Goal: Transaction & Acquisition: Book appointment/travel/reservation

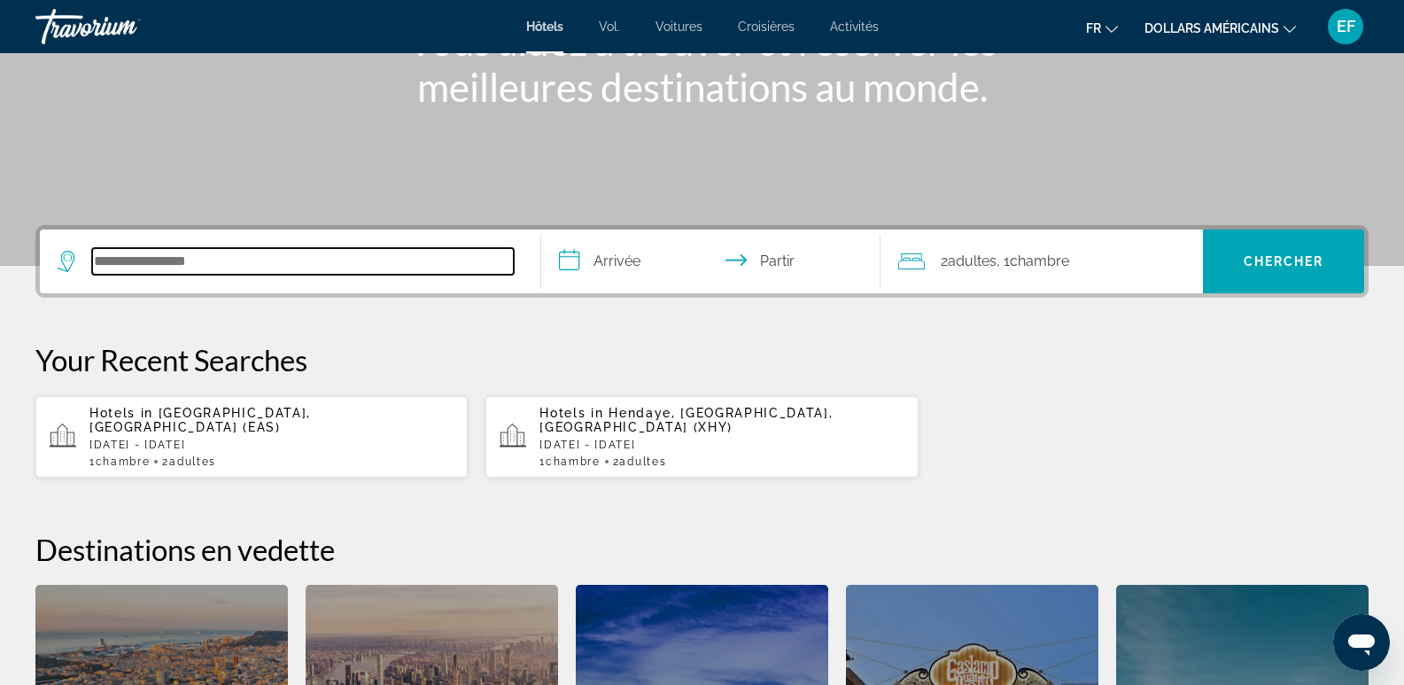
click at [157, 265] on input "Rechercher une destination hôtelière" at bounding box center [303, 261] width 422 height 27
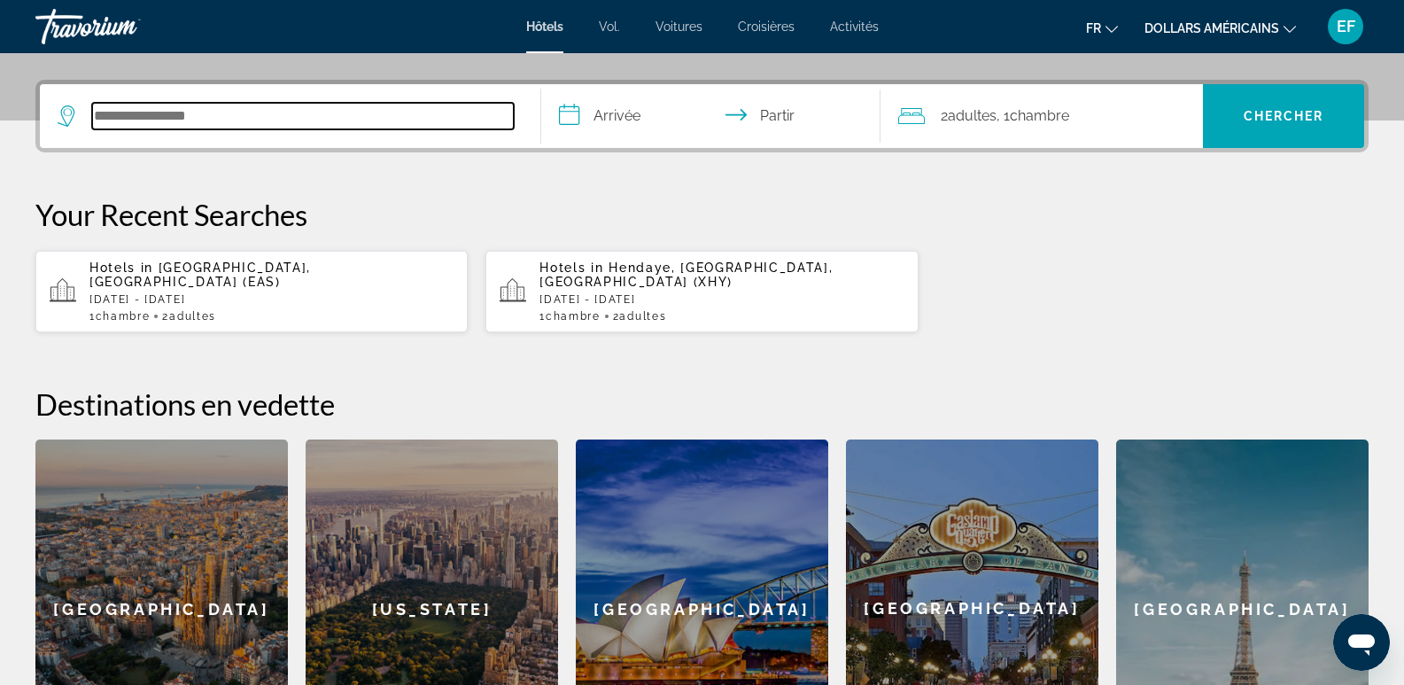
scroll to position [433, 0]
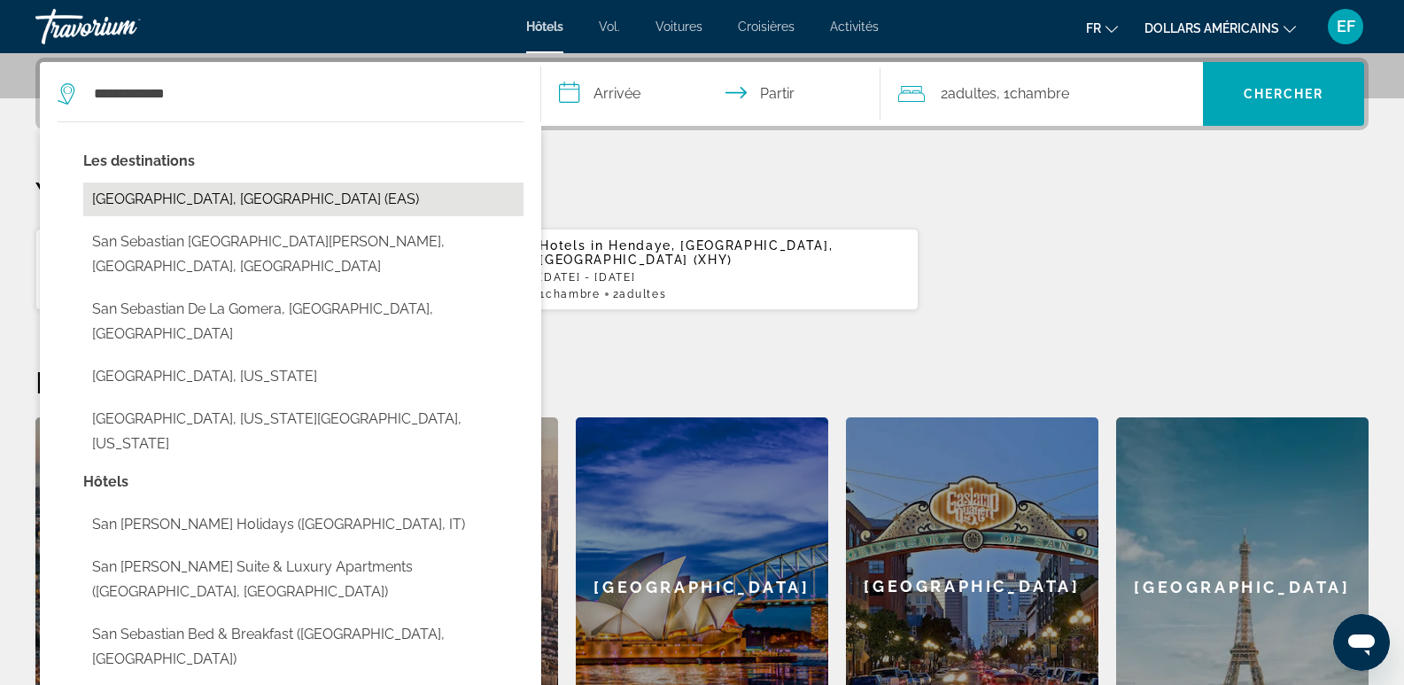
click at [170, 205] on button "[GEOGRAPHIC_DATA], [GEOGRAPHIC_DATA] (EAS)" at bounding box center [303, 200] width 440 height 34
type input "**********"
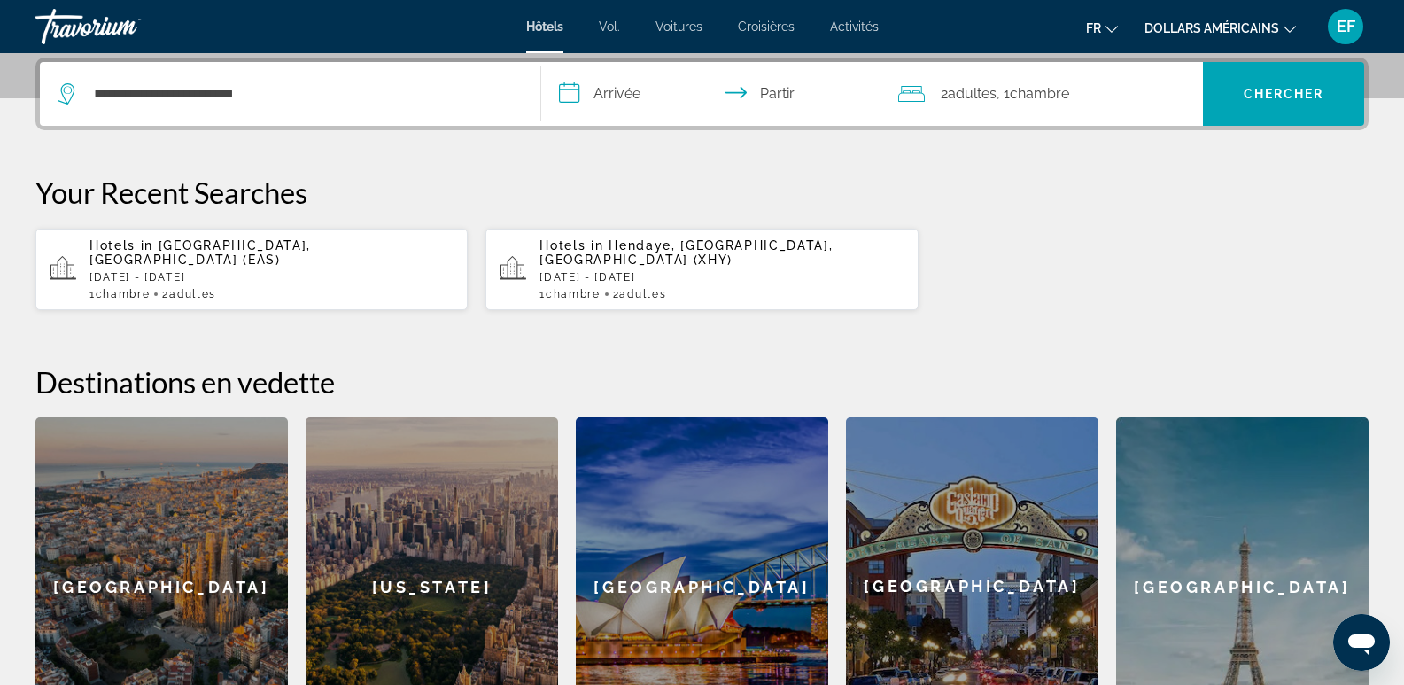
click at [607, 88] on input "**********" at bounding box center [714, 96] width 347 height 69
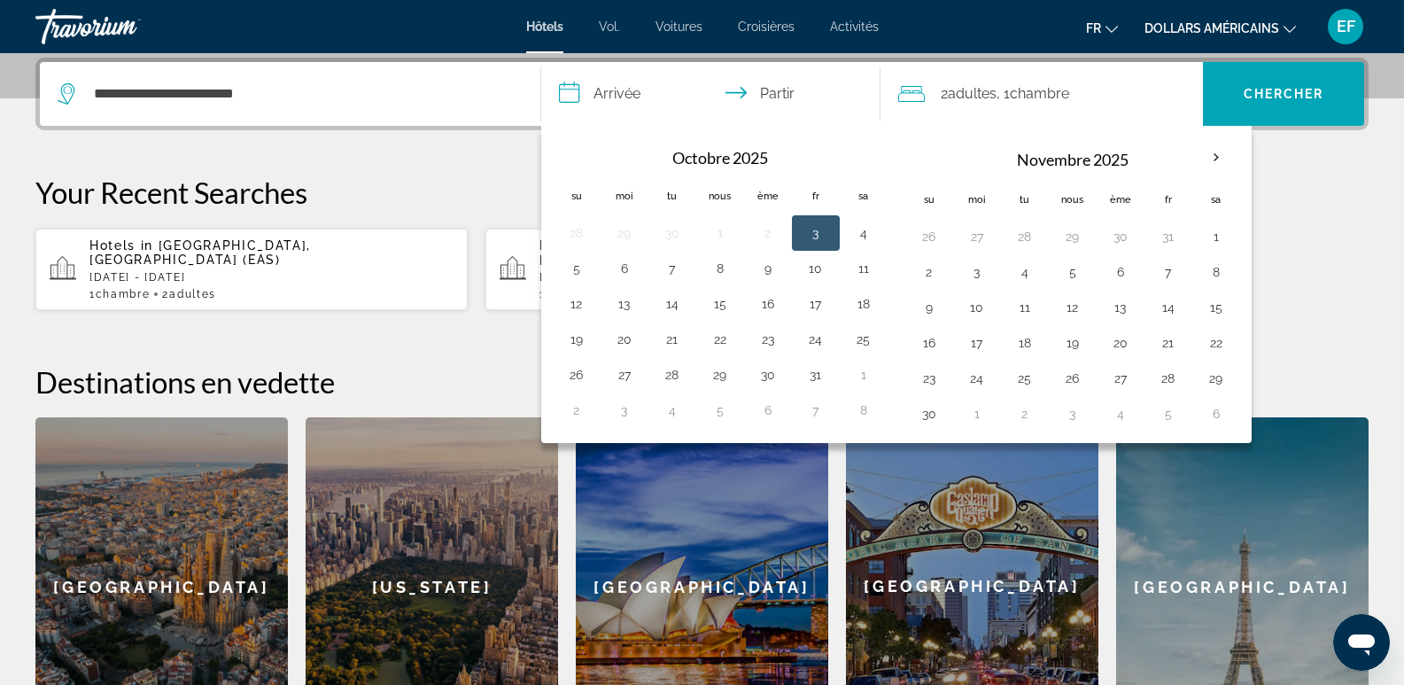
click at [828, 229] on button "3" at bounding box center [816, 233] width 28 height 25
click at [866, 234] on button "4" at bounding box center [864, 233] width 28 height 25
type input "**********"
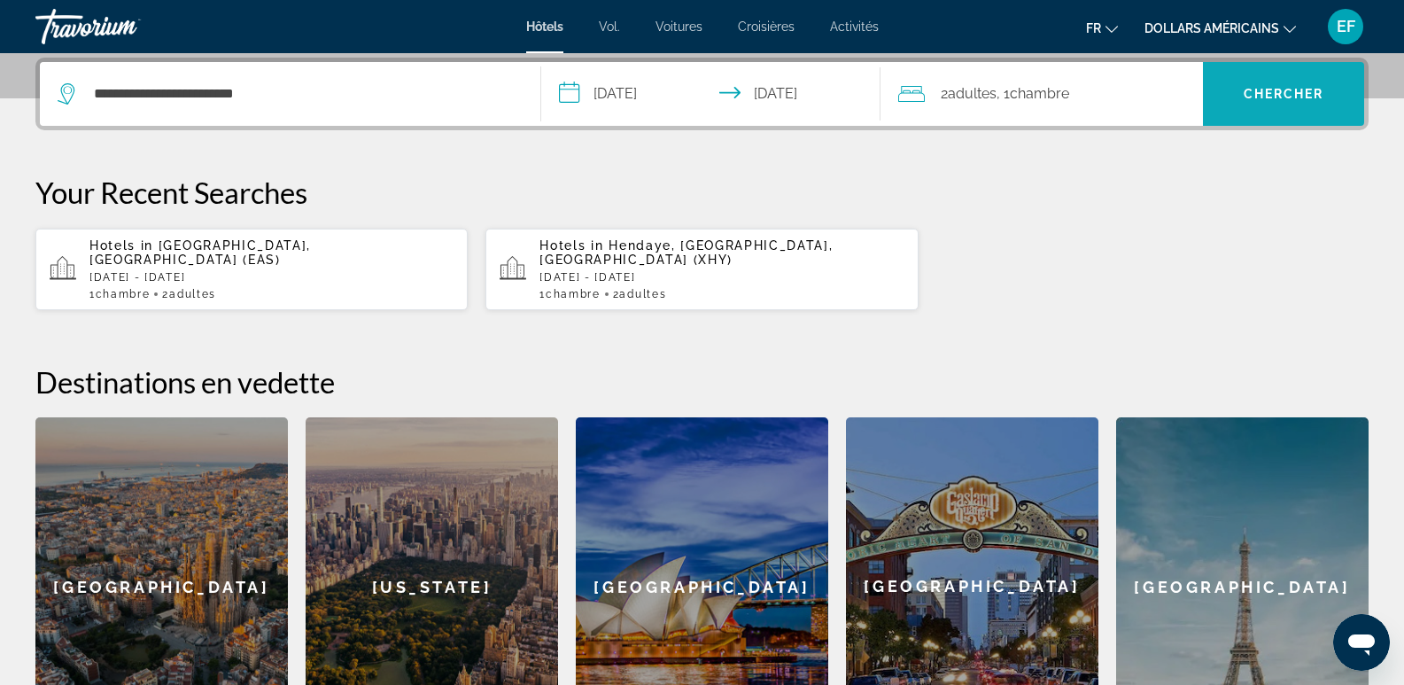
click at [1271, 97] on font "Chercher" at bounding box center [1284, 94] width 81 height 14
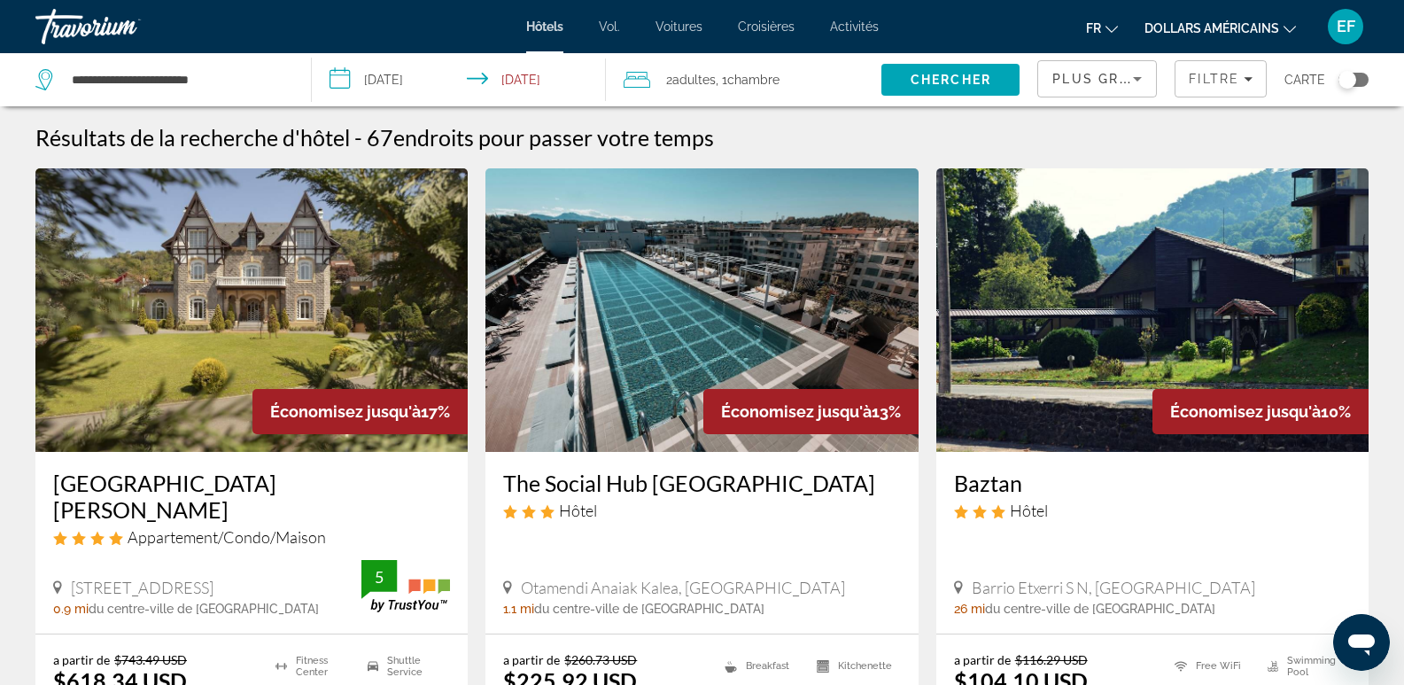
click at [1351, 78] on div "Toggle map" at bounding box center [1348, 80] width 18 height 18
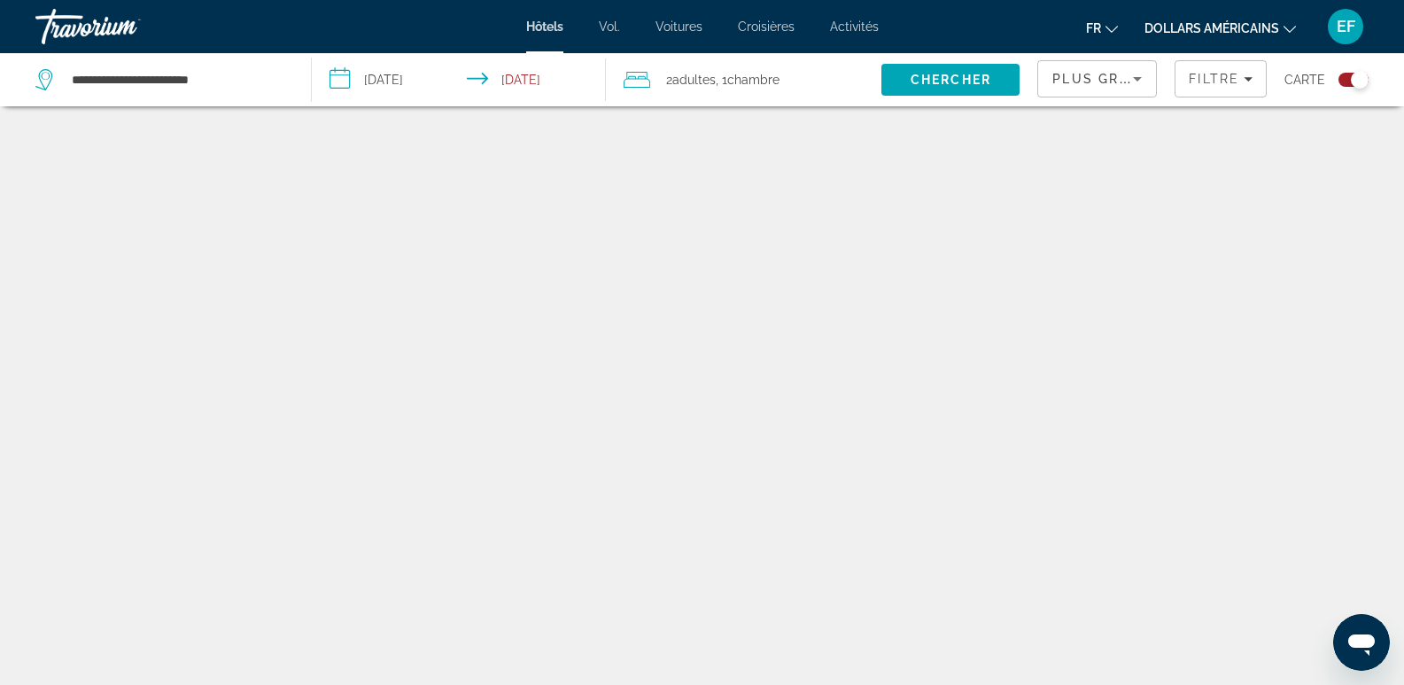
scroll to position [106, 0]
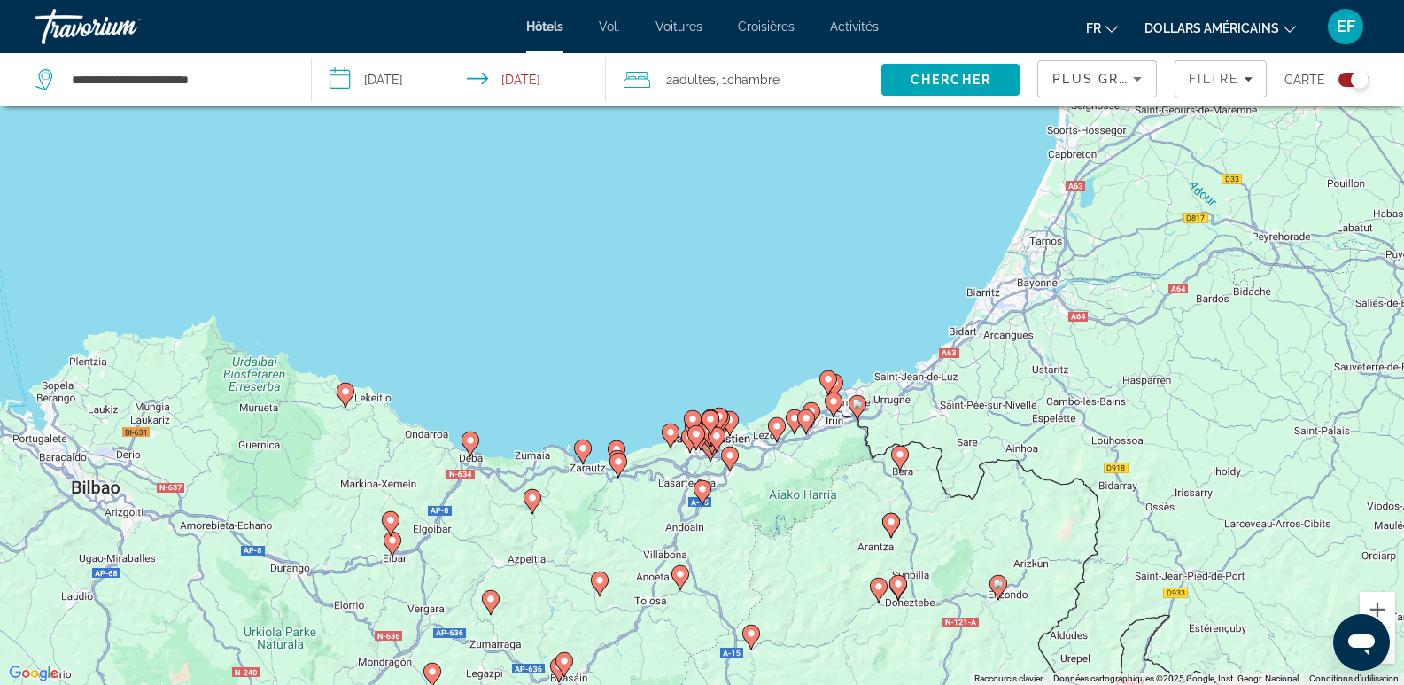
drag, startPoint x: 800, startPoint y: 259, endPoint x: 757, endPoint y: 531, distance: 275.5
click at [757, 531] on div "Pour activer le glissement avec le clavier, appuyez sur Alt+Entrée. Une fois ce…" at bounding box center [702, 342] width 1404 height 685
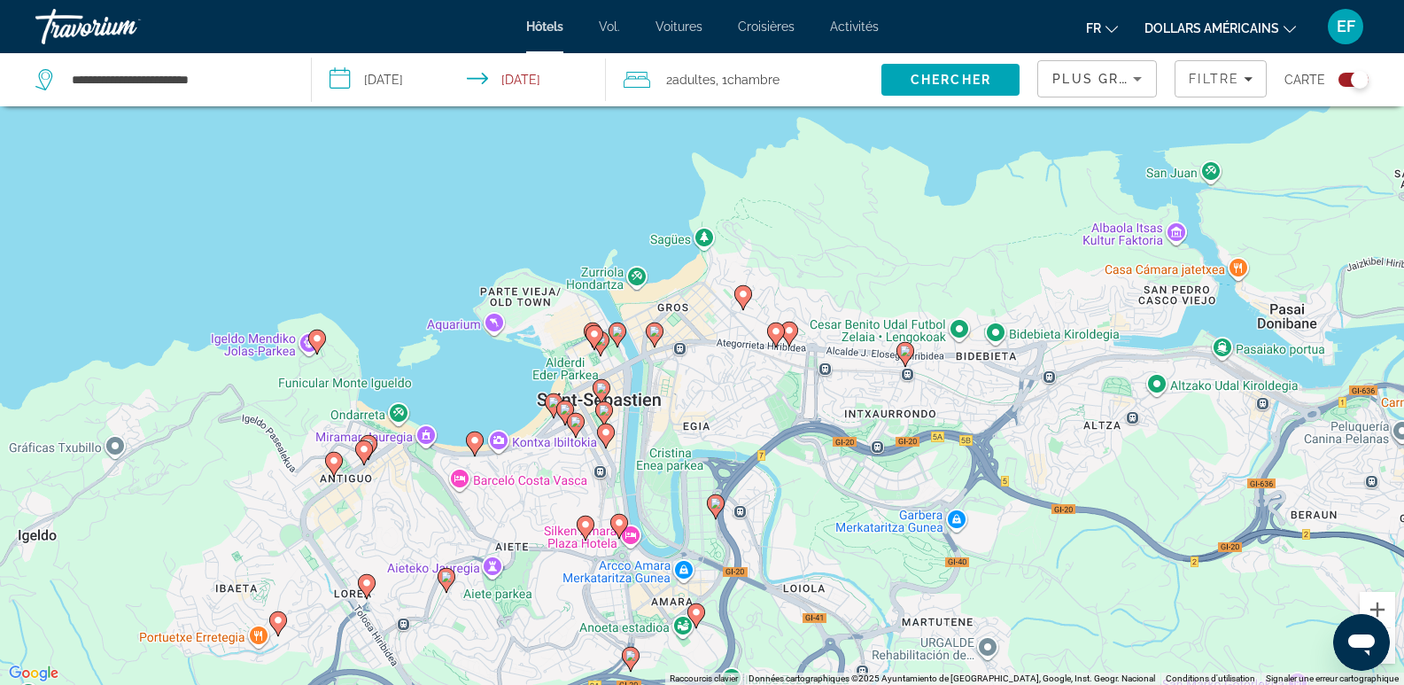
drag, startPoint x: 522, startPoint y: 337, endPoint x: 877, endPoint y: 569, distance: 424.4
click at [877, 569] on div "Pour activer le glissement avec le clavier, appuyez sur Alt+Entrée. Une fois ce…" at bounding box center [702, 342] width 1404 height 685
click at [1120, 74] on span "Plus grandes économies" at bounding box center [1159, 79] width 212 height 14
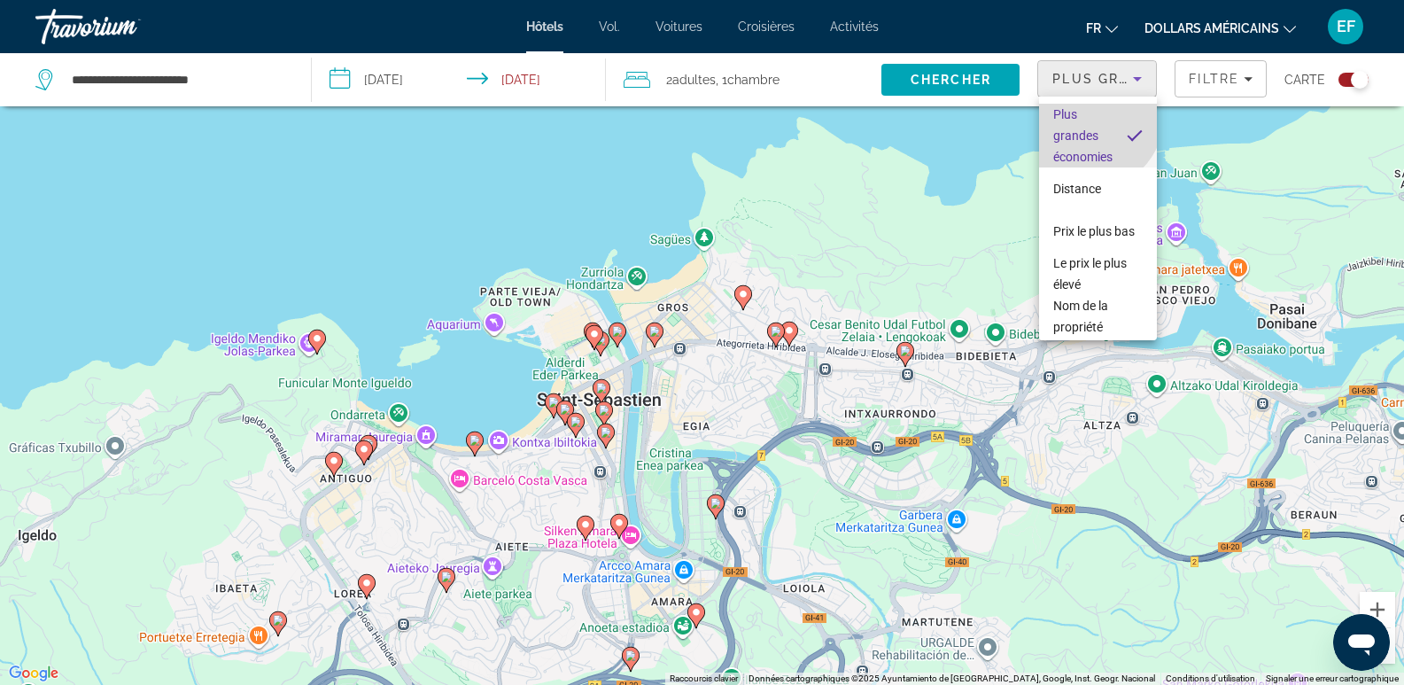
click at [1086, 113] on span "Plus grandes économies" at bounding box center [1083, 136] width 59 height 64
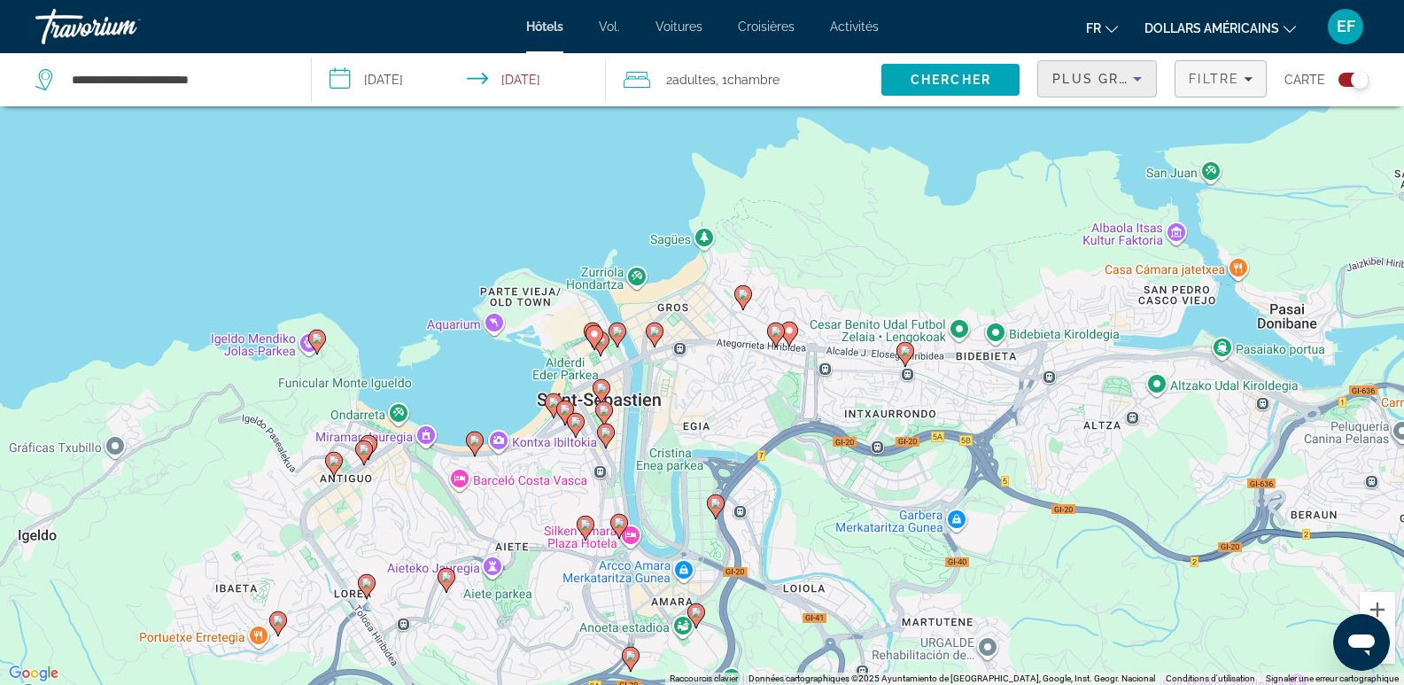
click at [1202, 85] on span "Filtre" at bounding box center [1214, 79] width 51 height 14
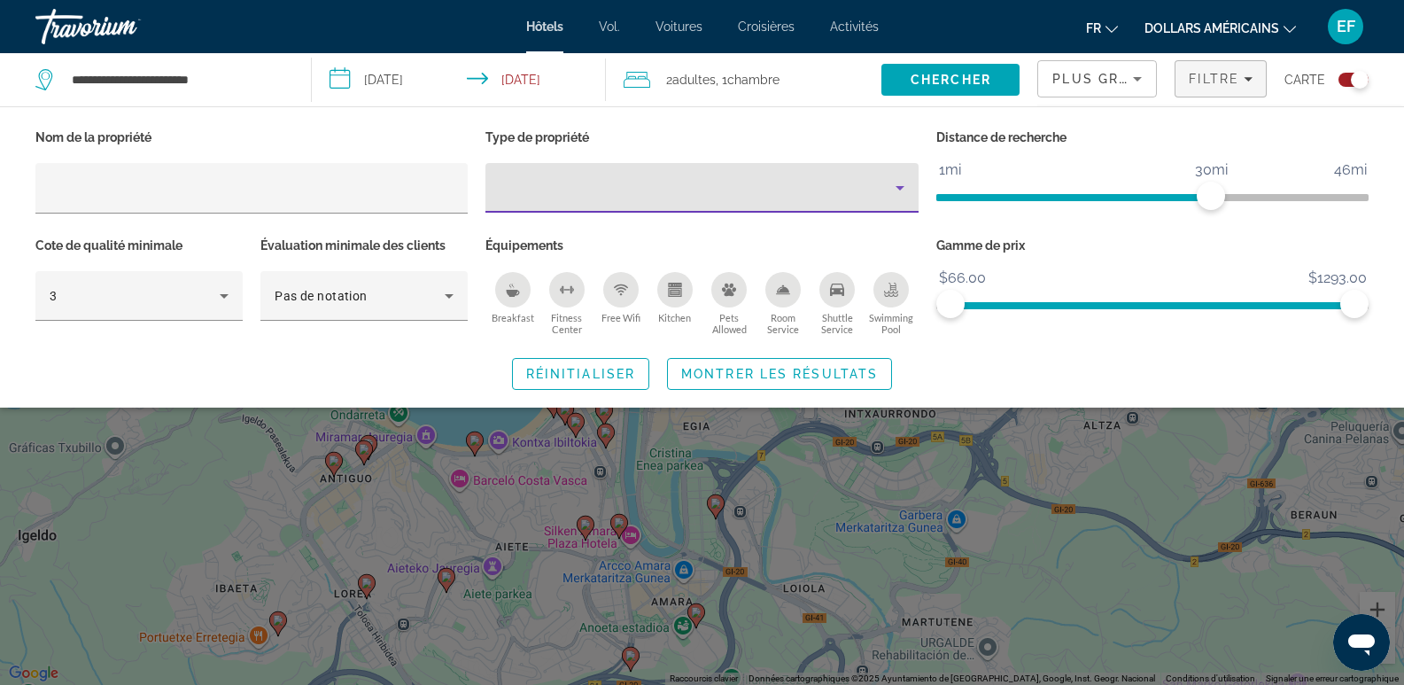
click at [887, 191] on div "Property type" at bounding box center [697, 187] width 395 height 21
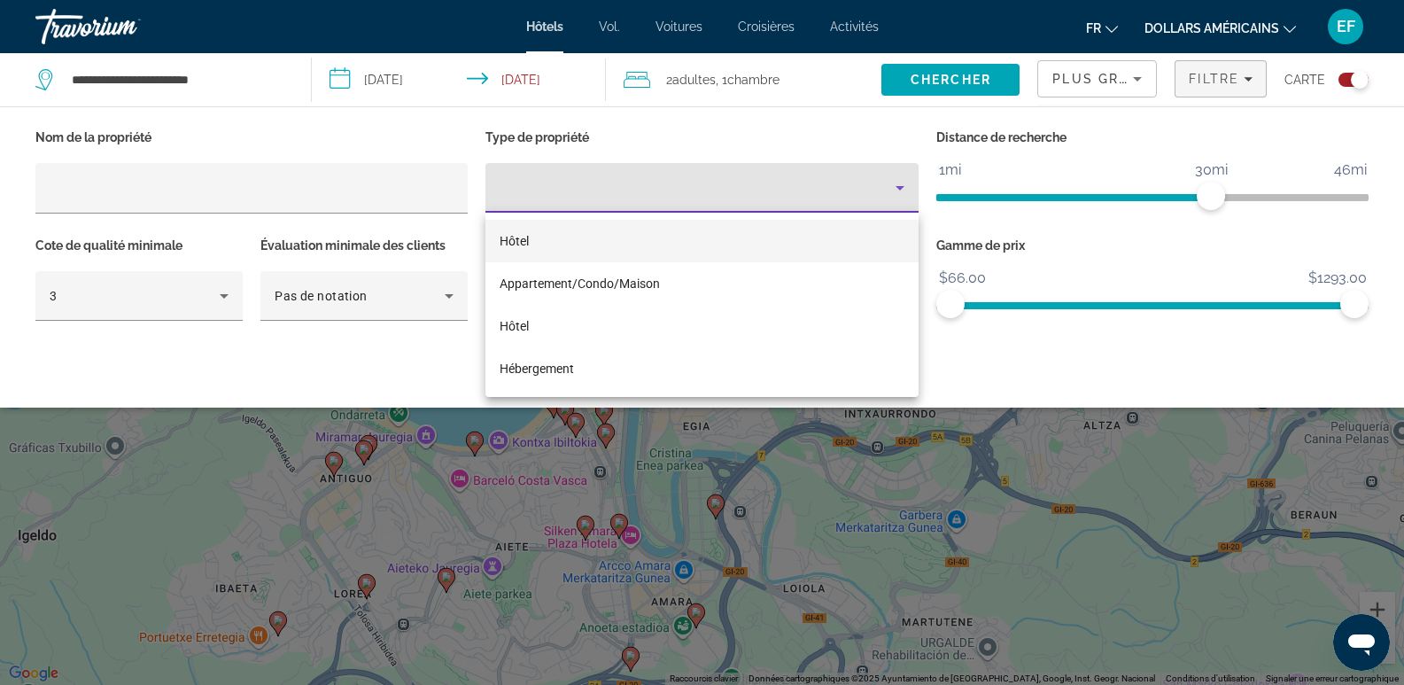
click at [546, 240] on mat-option "Hôtel" at bounding box center [702, 241] width 432 height 43
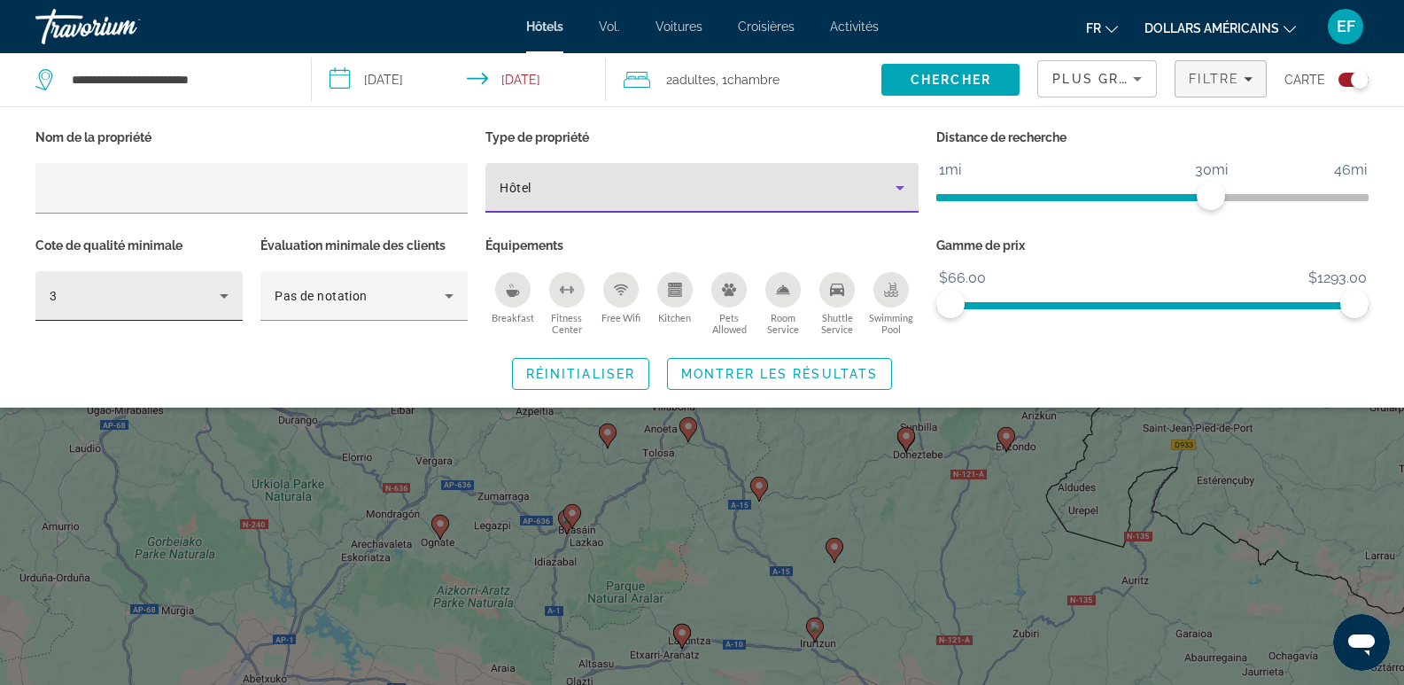
click at [195, 289] on div "3" at bounding box center [135, 295] width 170 height 21
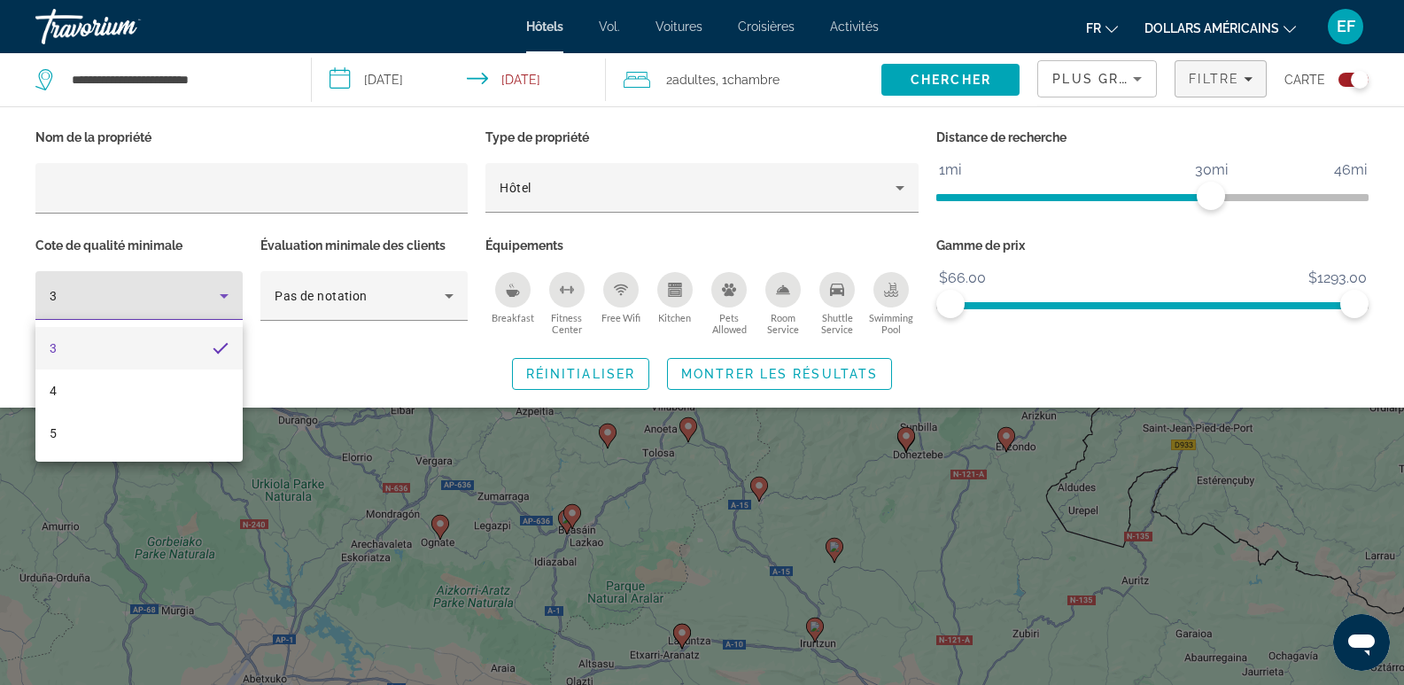
click at [195, 289] on div at bounding box center [702, 342] width 1404 height 685
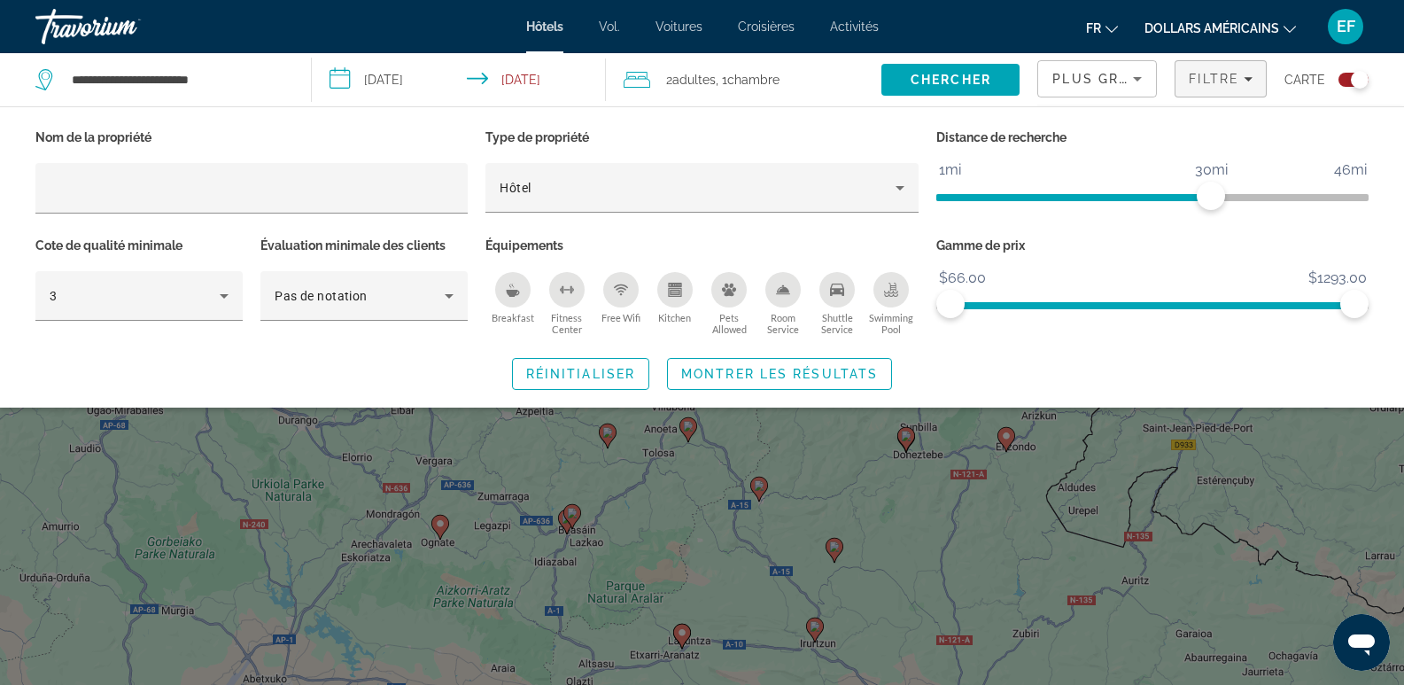
click at [780, 468] on div "Search widget" at bounding box center [702, 475] width 1404 height 419
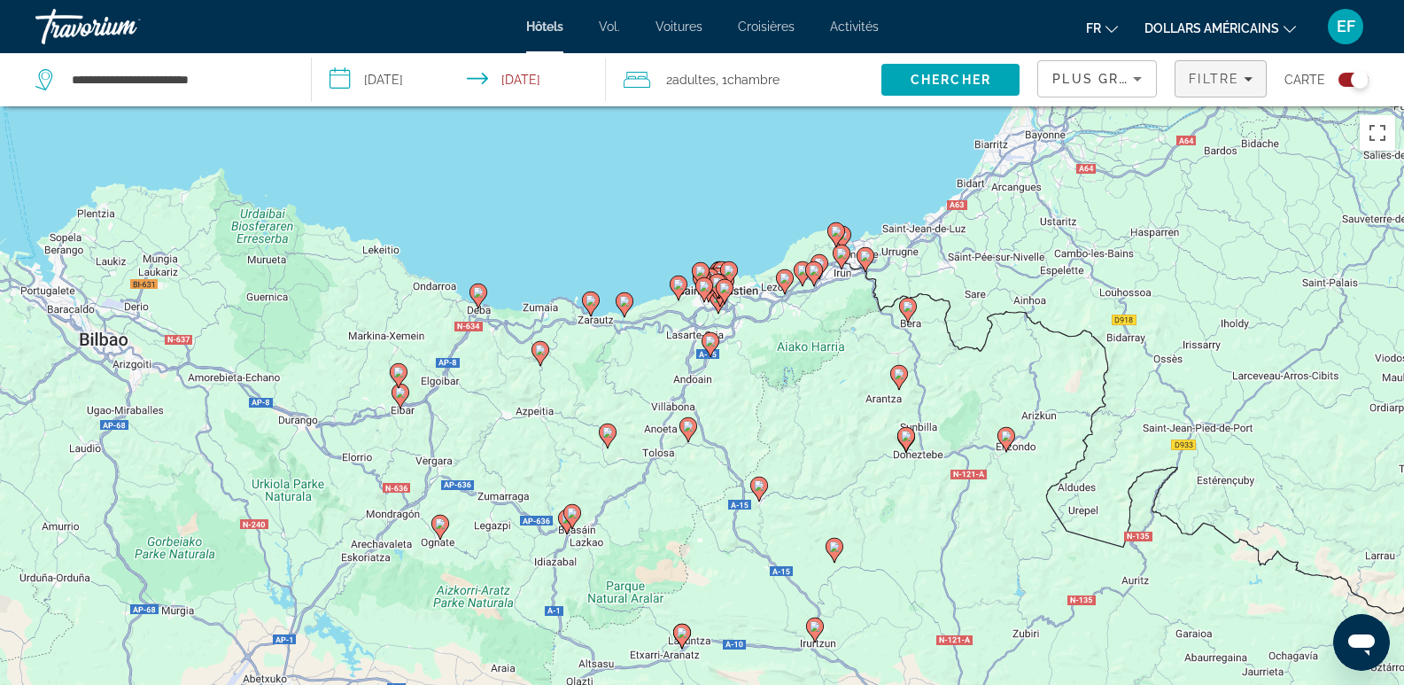
click at [1211, 83] on span "Filtre" at bounding box center [1214, 79] width 51 height 14
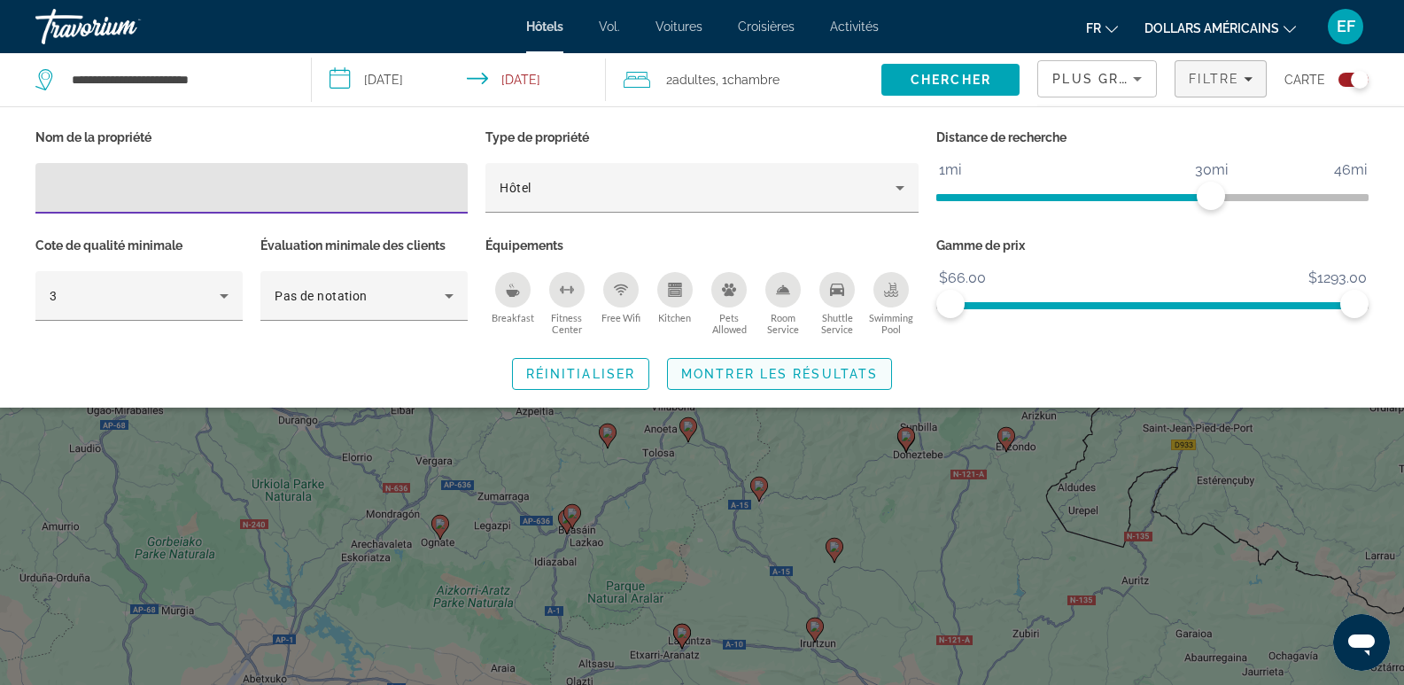
click at [813, 376] on span "Montrer les résultats" at bounding box center [779, 374] width 197 height 14
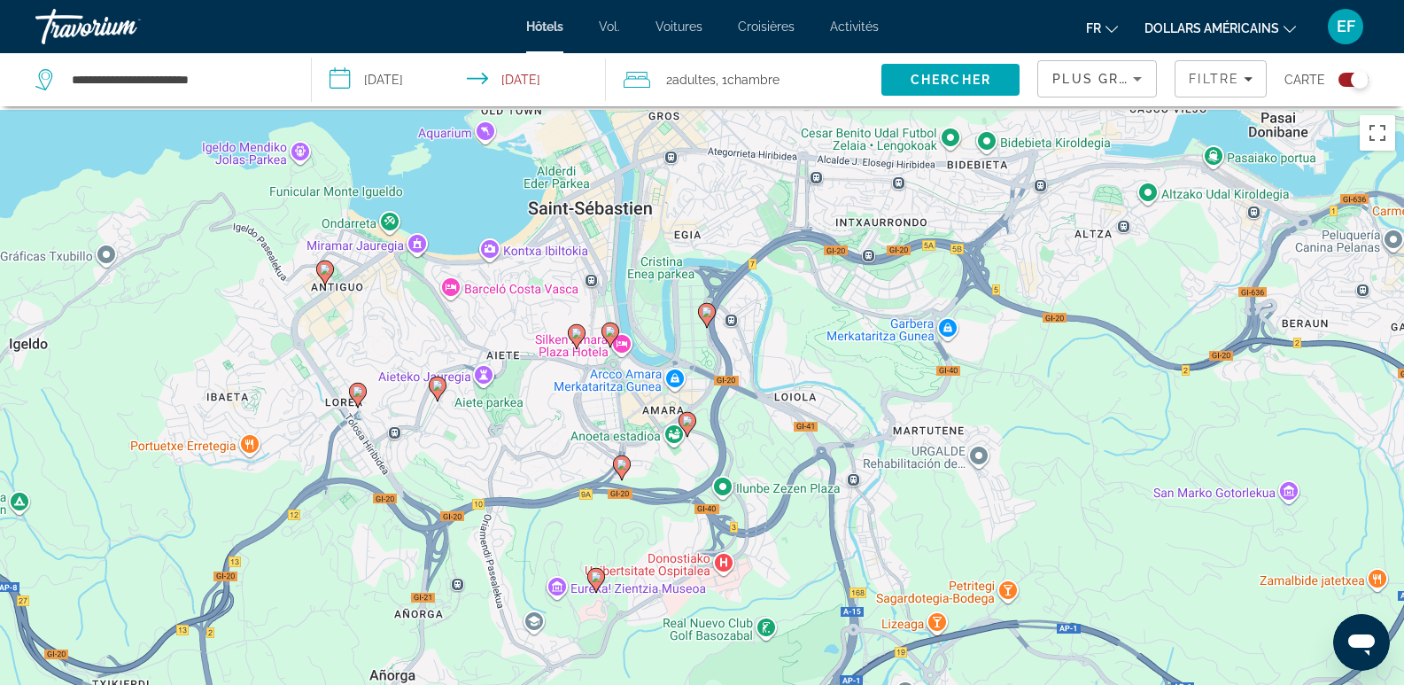
drag, startPoint x: 749, startPoint y: 390, endPoint x: 1000, endPoint y: 656, distance: 365.4
click at [1000, 657] on div "Pour activer le glissement avec le clavier, appuyez sur Alt+Entrée. Une fois ce…" at bounding box center [702, 448] width 1404 height 685
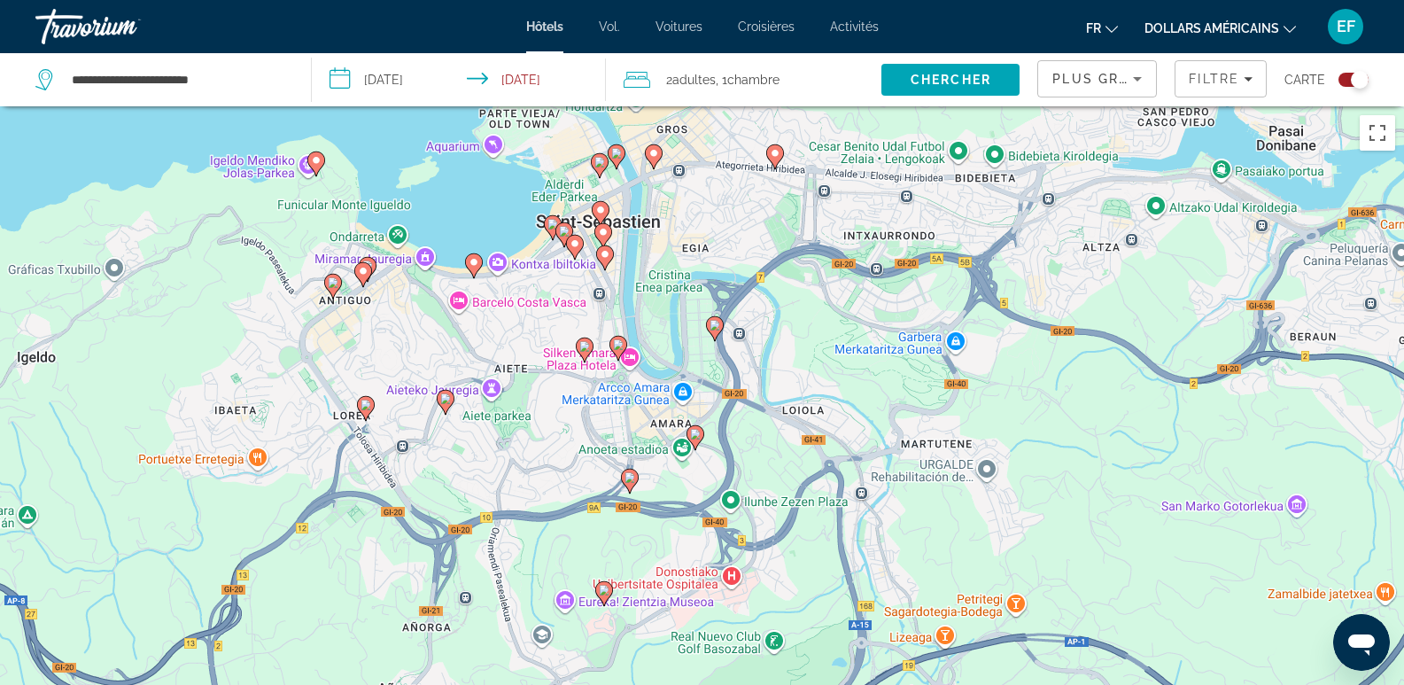
click at [613, 341] on icon "Contenu principal" at bounding box center [618, 347] width 16 height 23
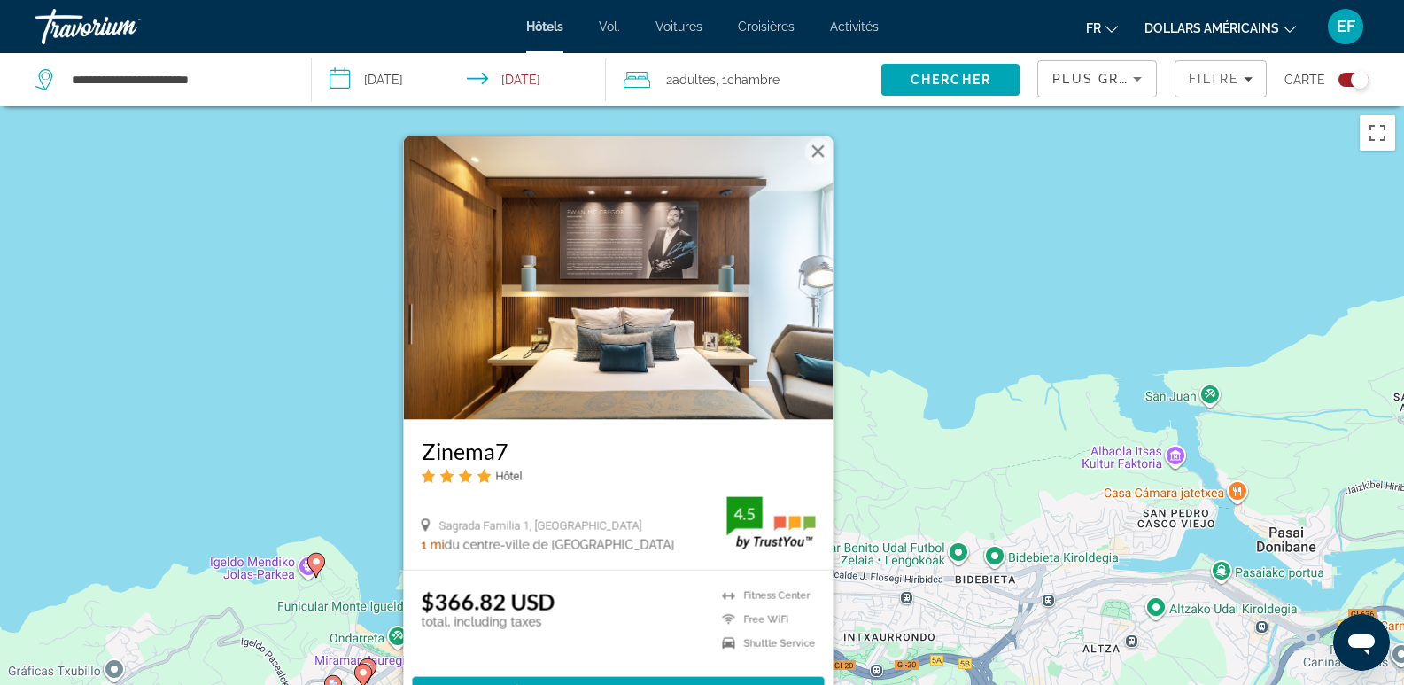
scroll to position [89, 0]
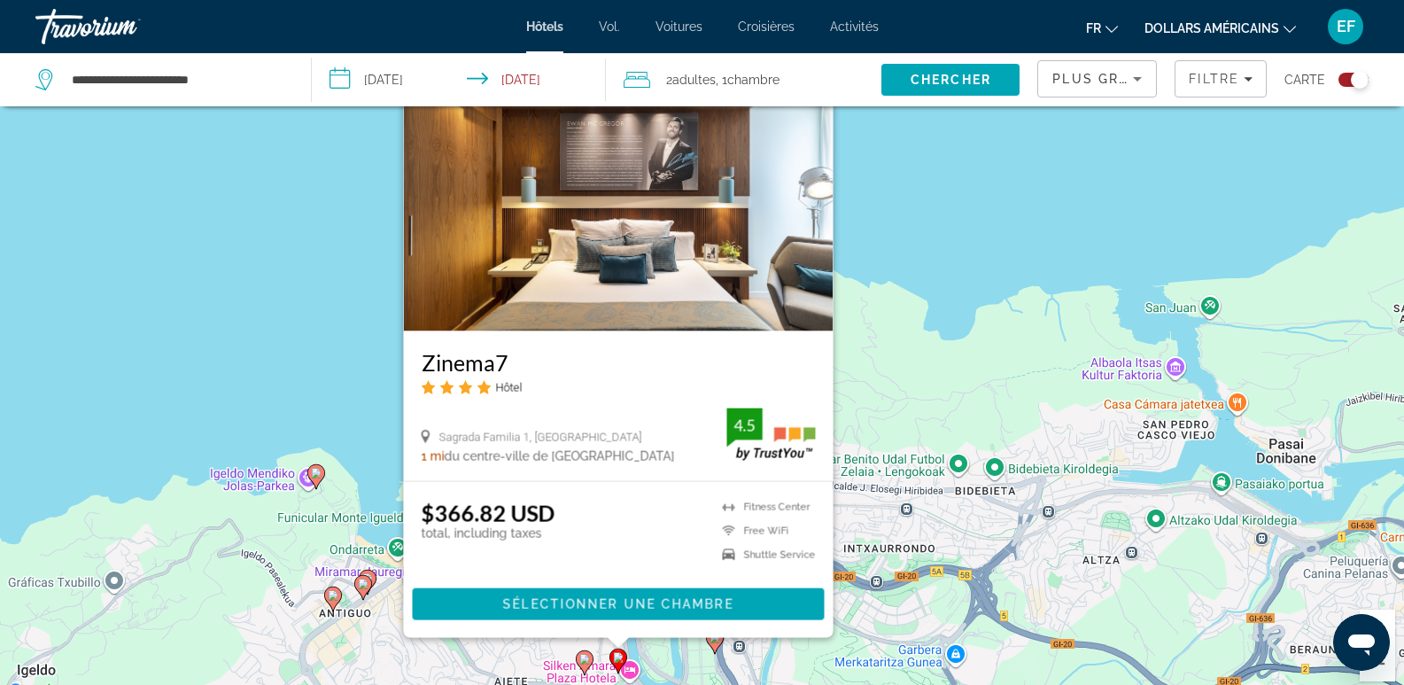
click at [1209, 31] on font "dollars américains" at bounding box center [1212, 28] width 135 height 14
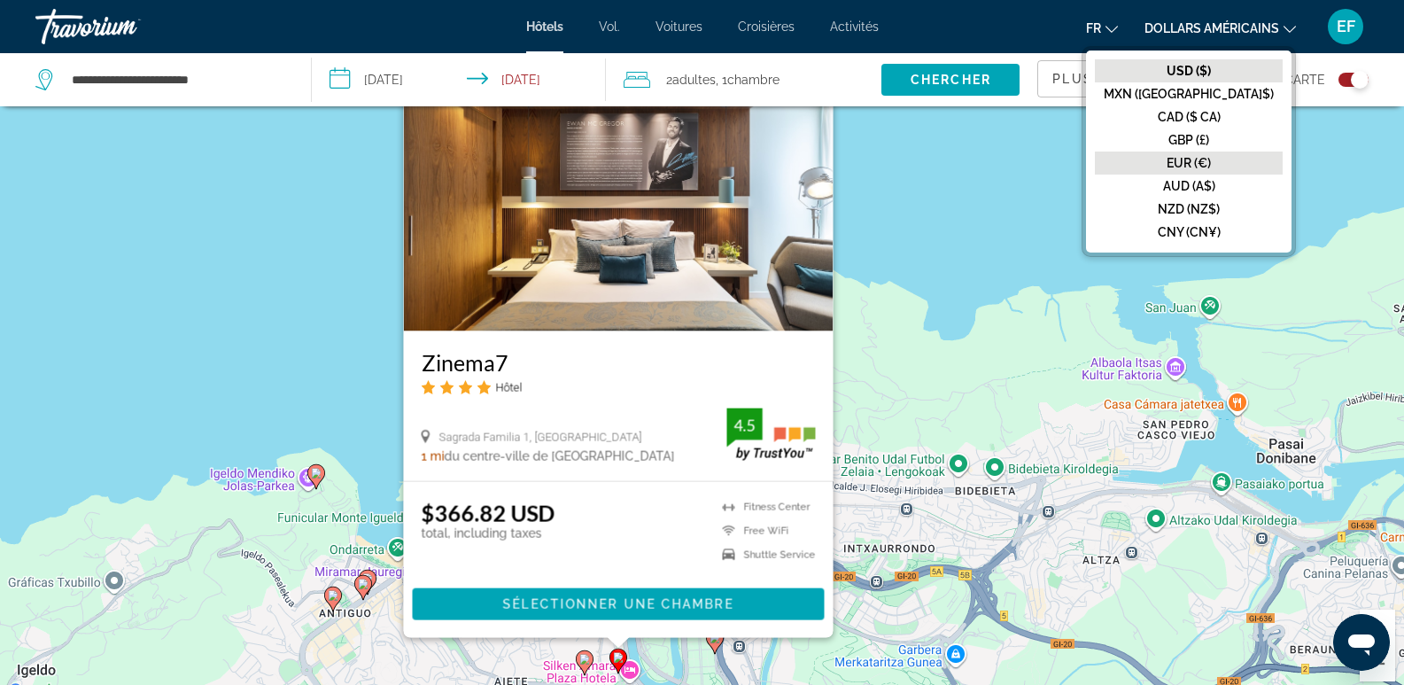
click at [1211, 160] on font "EUR (€)" at bounding box center [1189, 163] width 44 height 14
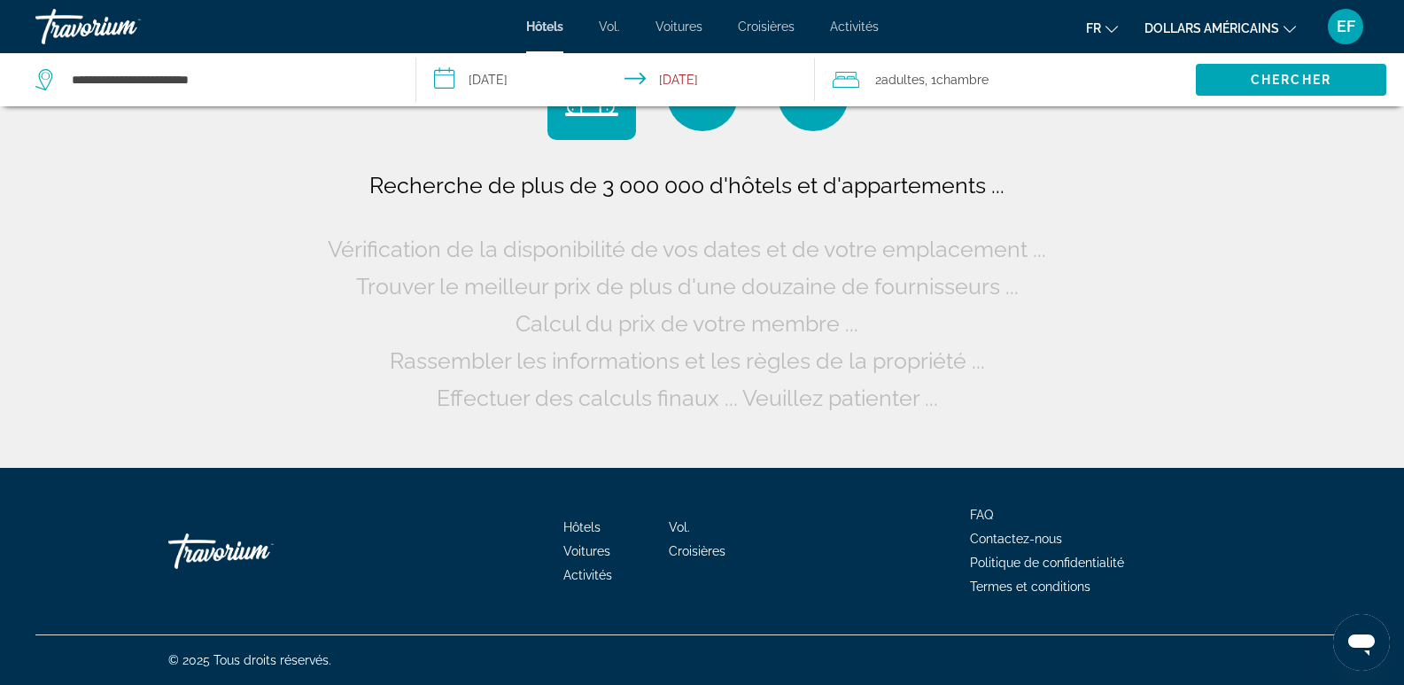
scroll to position [0, 0]
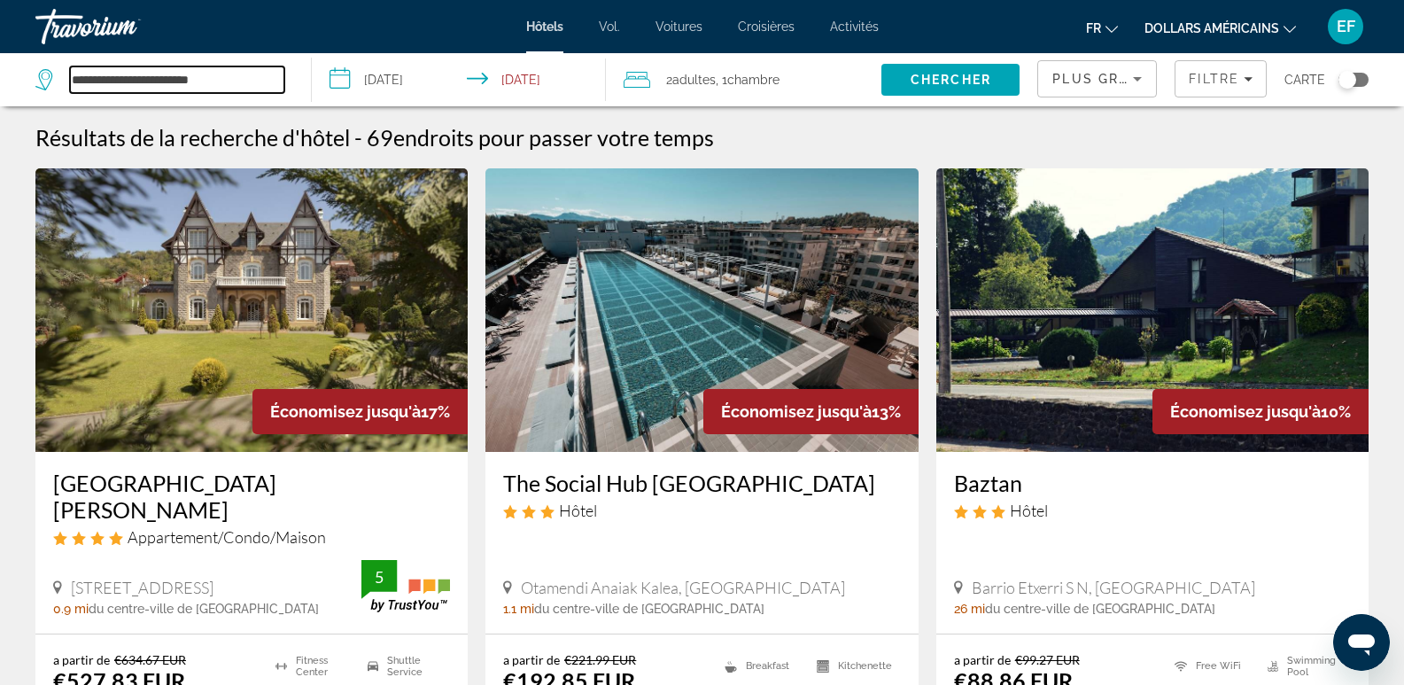
click at [164, 81] on input "**********" at bounding box center [177, 79] width 214 height 27
click at [252, 74] on input "**********" at bounding box center [177, 79] width 214 height 27
click at [1201, 77] on span "Filtre" at bounding box center [1214, 79] width 51 height 14
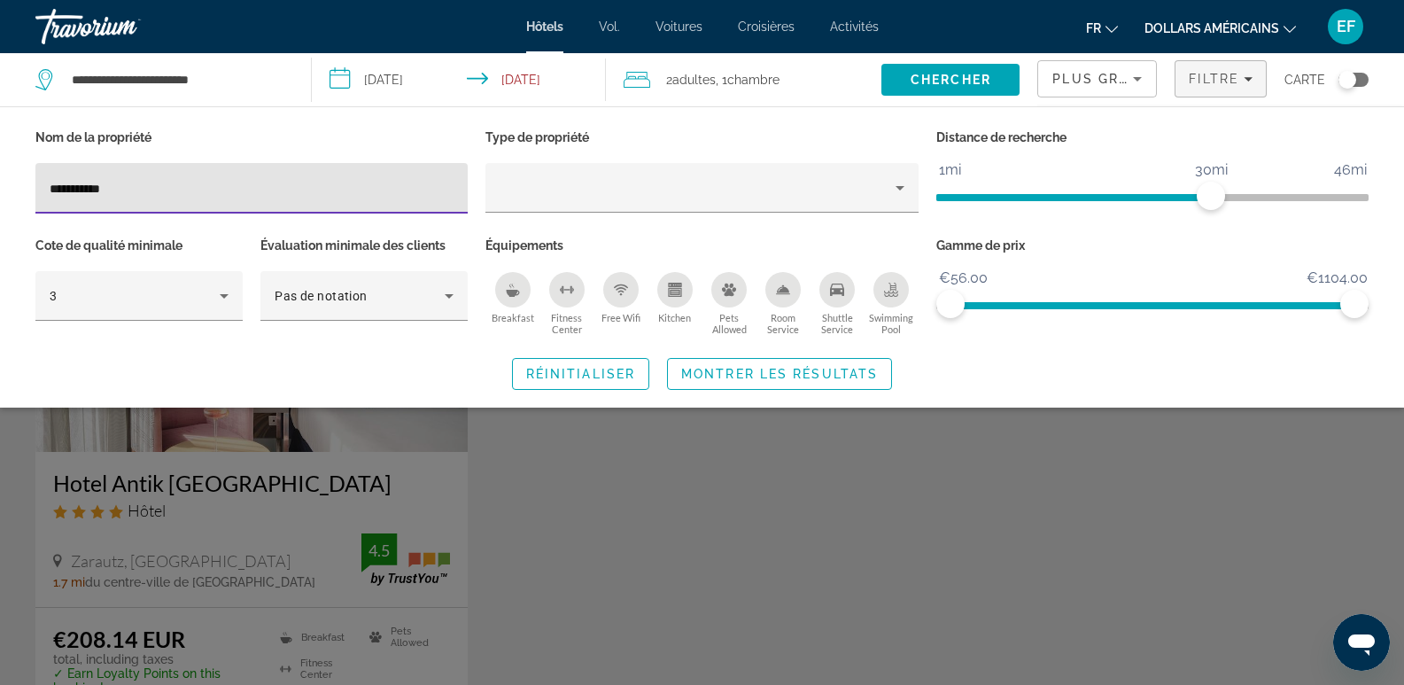
type input "**********"
click at [342, 481] on div "Search widget" at bounding box center [702, 475] width 1404 height 419
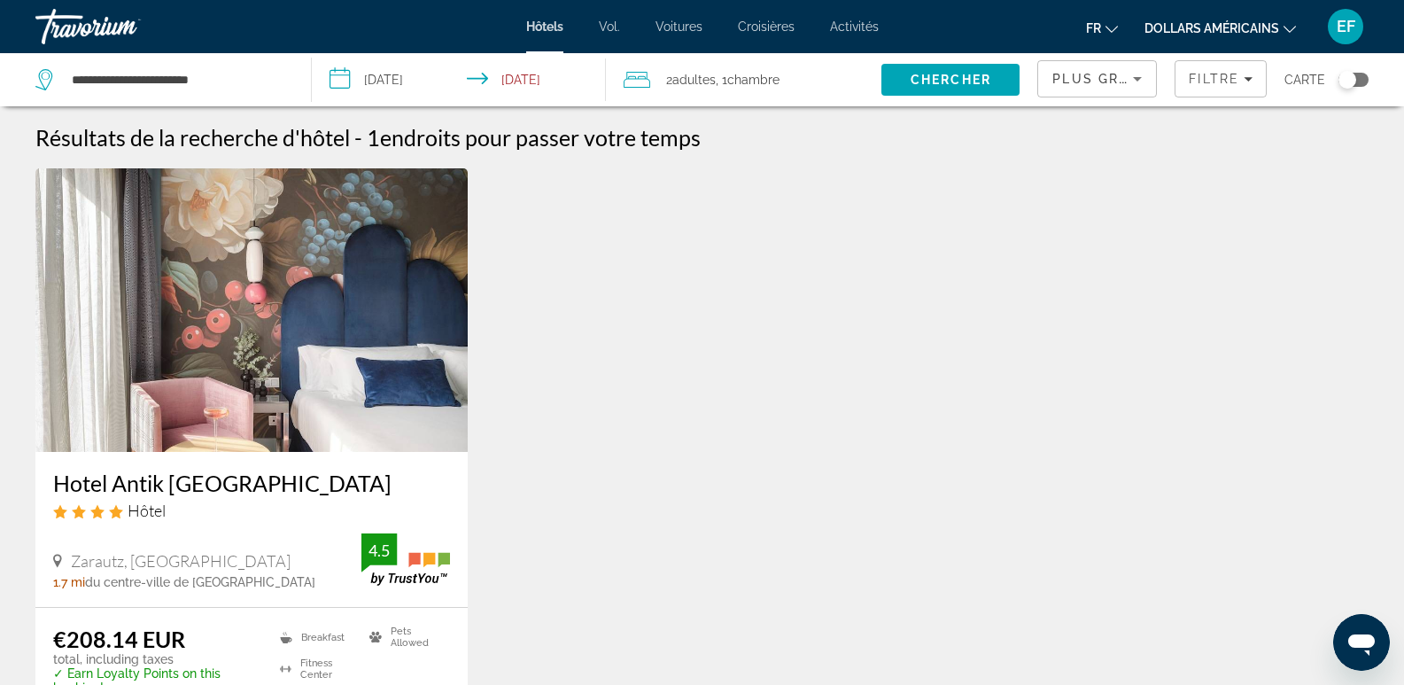
click at [291, 484] on h3 "Hotel Antik [GEOGRAPHIC_DATA]" at bounding box center [251, 483] width 397 height 27
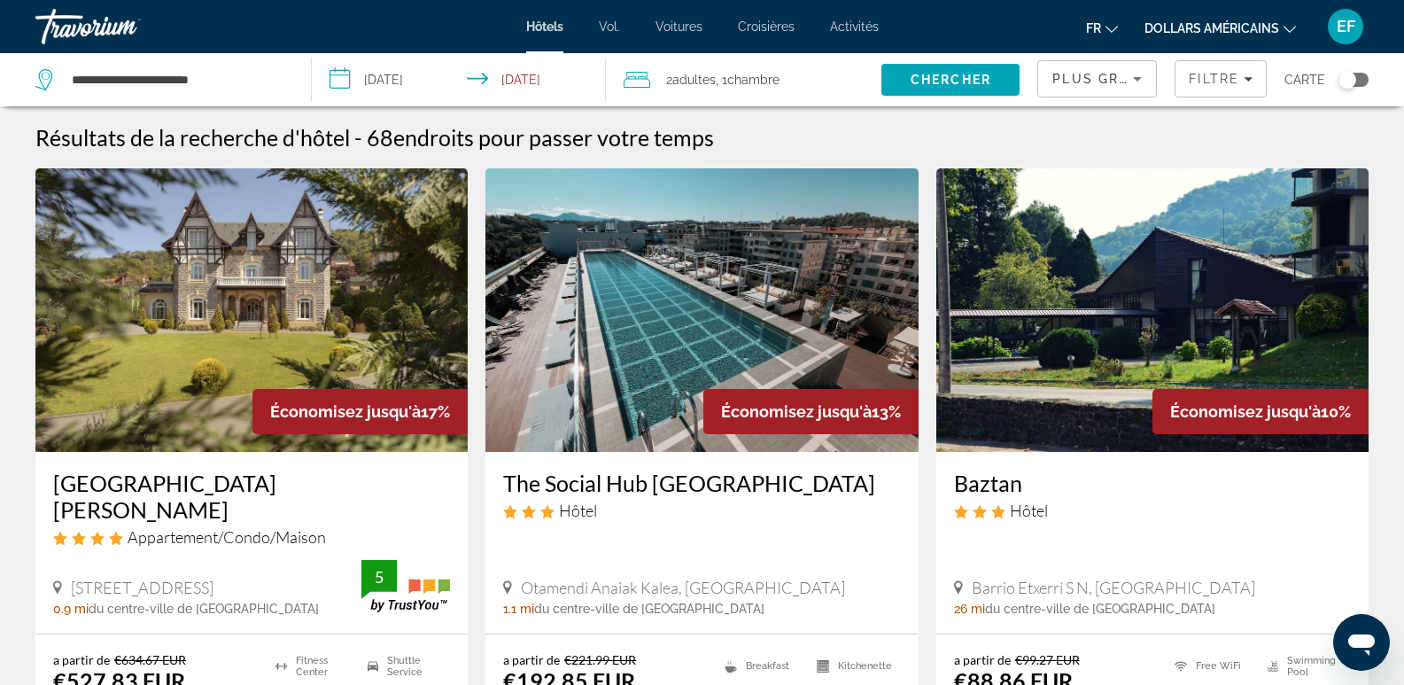
click at [1353, 83] on div "Toggle map" at bounding box center [1348, 80] width 18 height 18
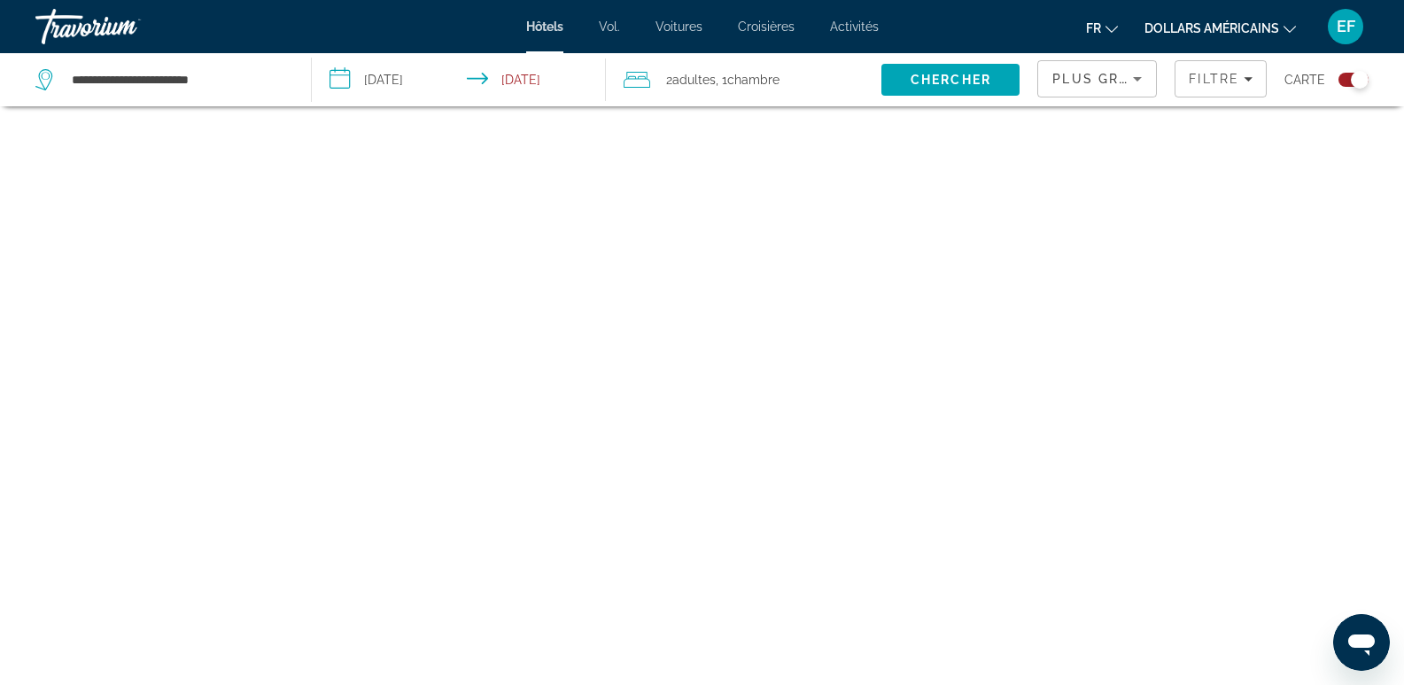
scroll to position [106, 0]
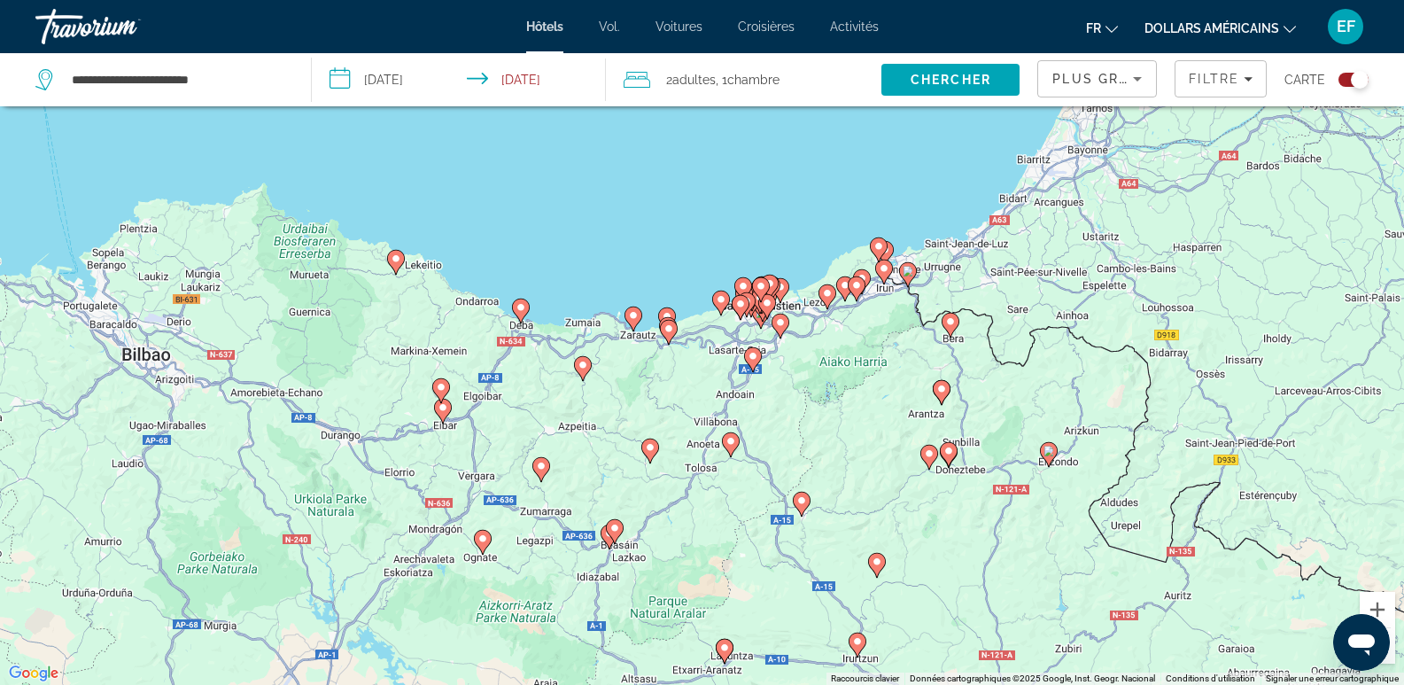
drag, startPoint x: 784, startPoint y: 298, endPoint x: 804, endPoint y: 455, distance: 158.9
click at [804, 455] on div "Pour activer le glissement avec le clavier, appuyez sur Alt+Entrée. Une fois ce…" at bounding box center [702, 342] width 1404 height 685
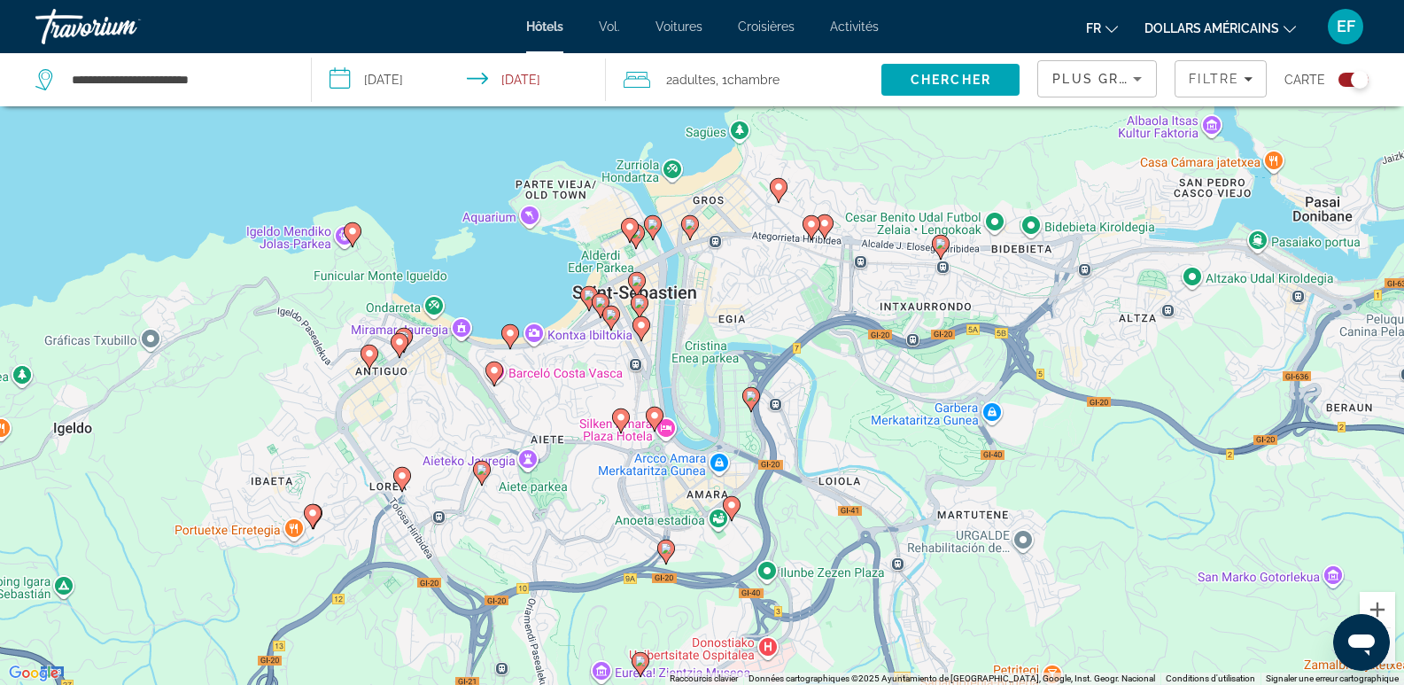
drag, startPoint x: 725, startPoint y: 446, endPoint x: 1118, endPoint y: 365, distance: 401.6
click at [1118, 365] on div "Pour activer le glissement avec le clavier, appuyez sur Alt+Entrée. Une fois ce…" at bounding box center [702, 342] width 1404 height 685
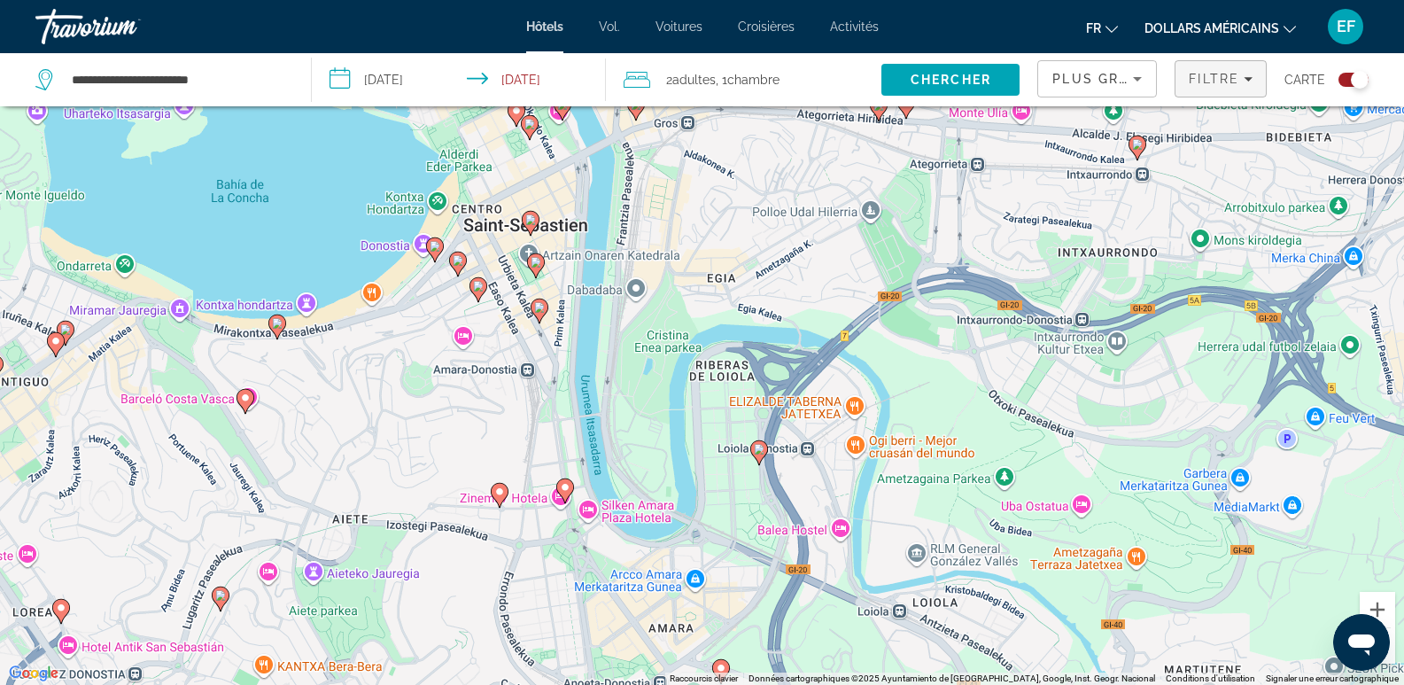
click at [1225, 70] on span "Filters" at bounding box center [1221, 79] width 90 height 43
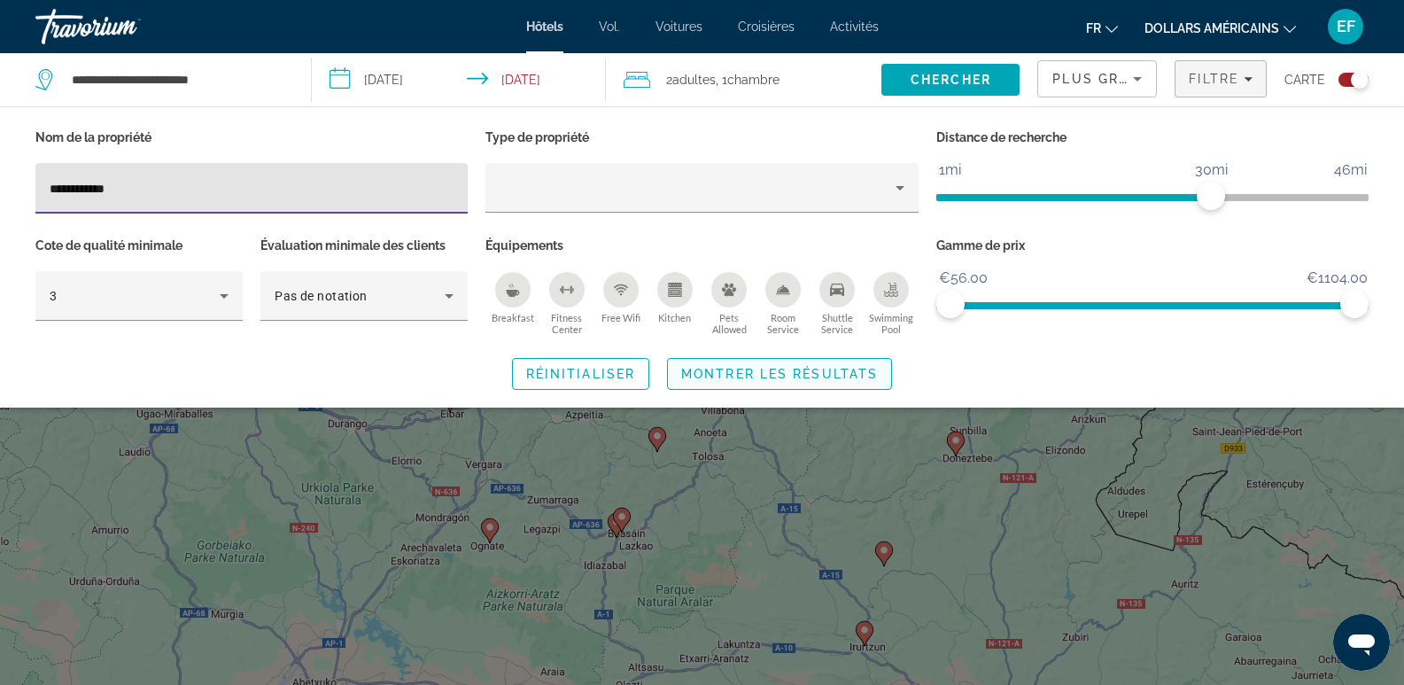
type input "**********"
click at [782, 375] on span "Montrer les résultats" at bounding box center [779, 374] width 197 height 14
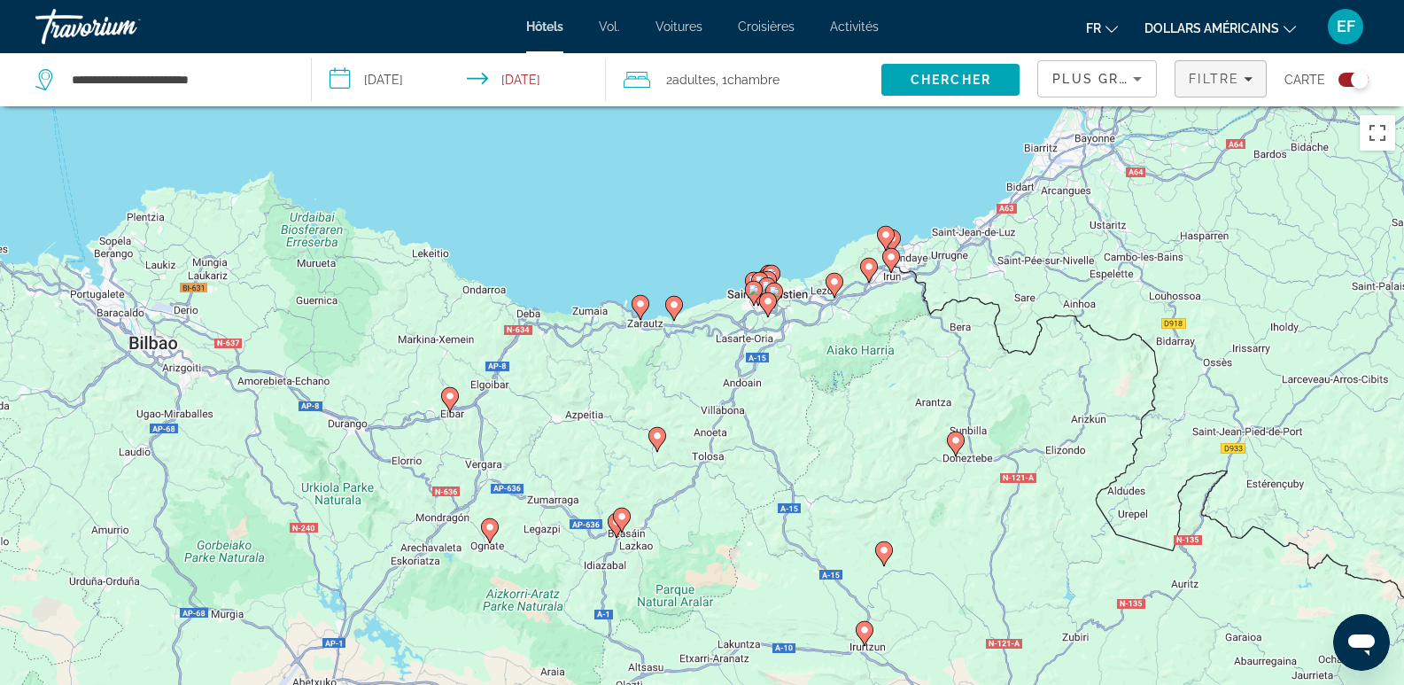
click at [1229, 81] on span "Filtre" at bounding box center [1214, 79] width 51 height 14
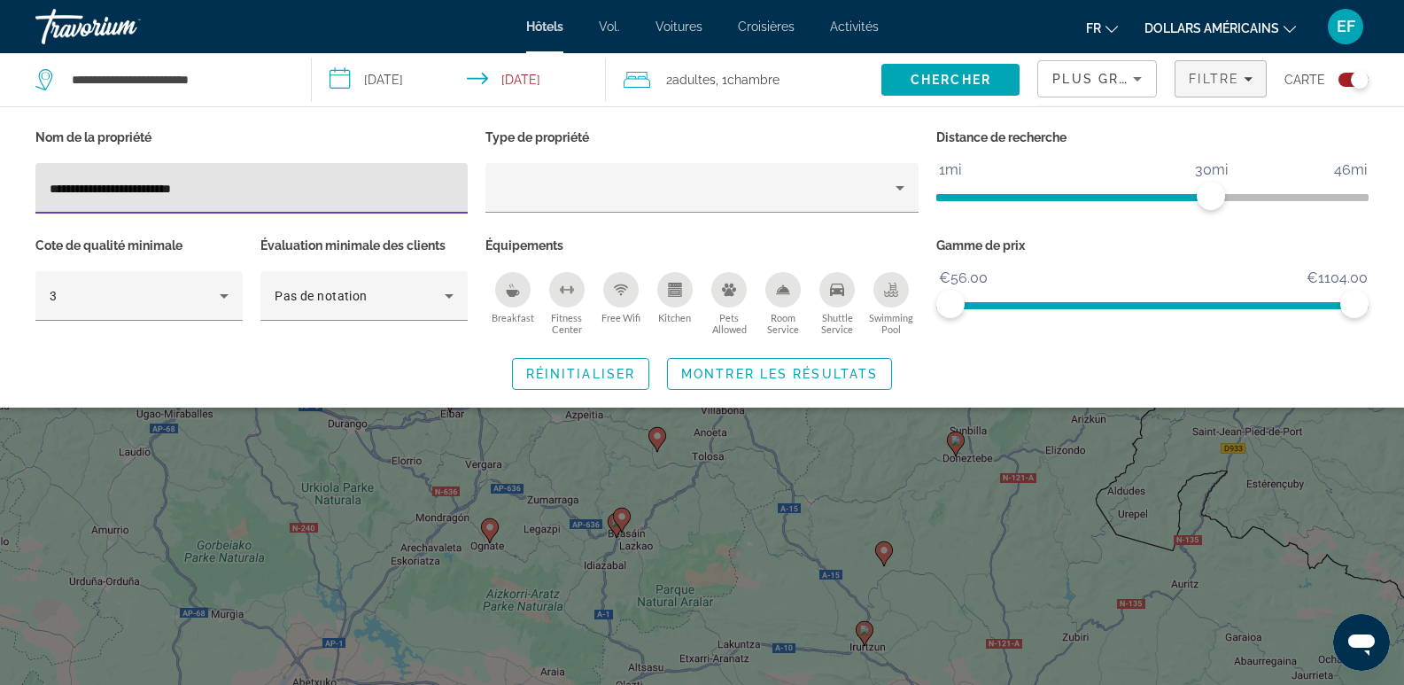
type input "**********"
click at [809, 369] on span "Montrer les résultats" at bounding box center [779, 374] width 197 height 14
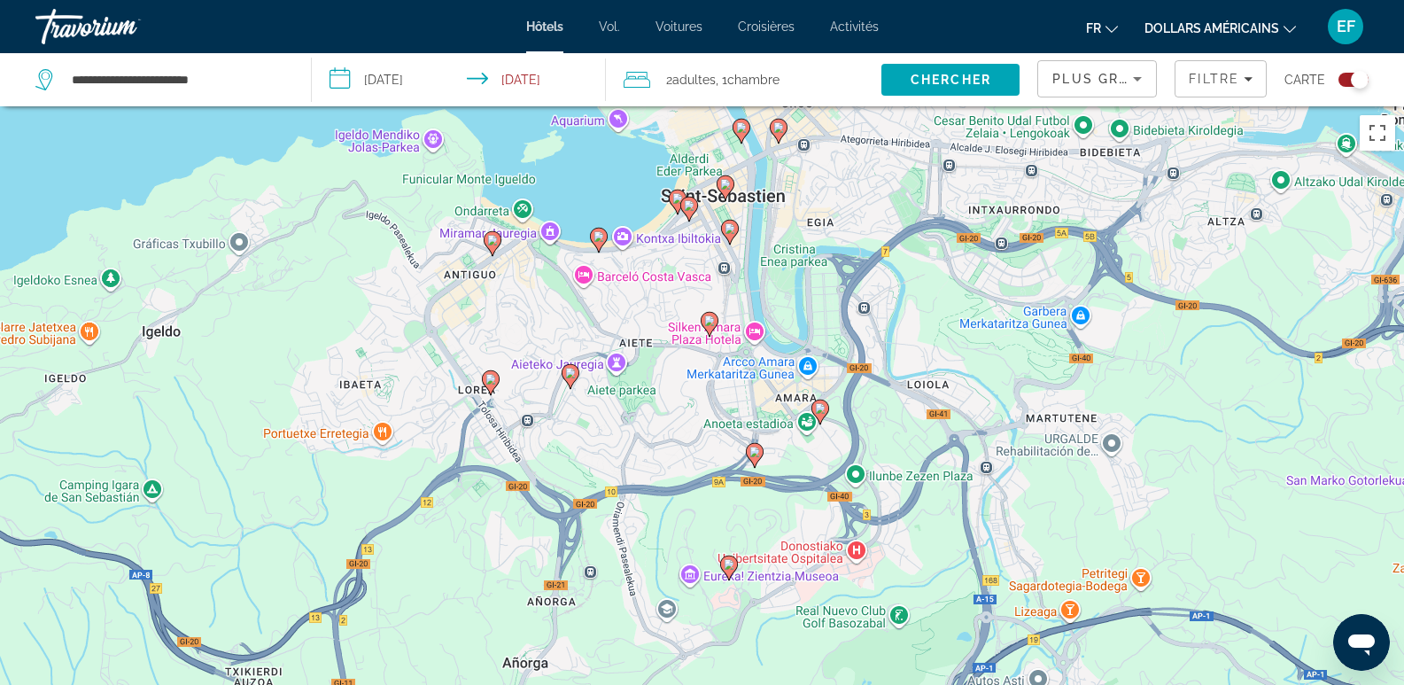
drag, startPoint x: 847, startPoint y: 261, endPoint x: 821, endPoint y: 487, distance: 228.3
click at [821, 487] on div "Pour activer le glissement avec le clavier, appuyez sur Alt+Entrée. Une fois ce…" at bounding box center [702, 448] width 1404 height 685
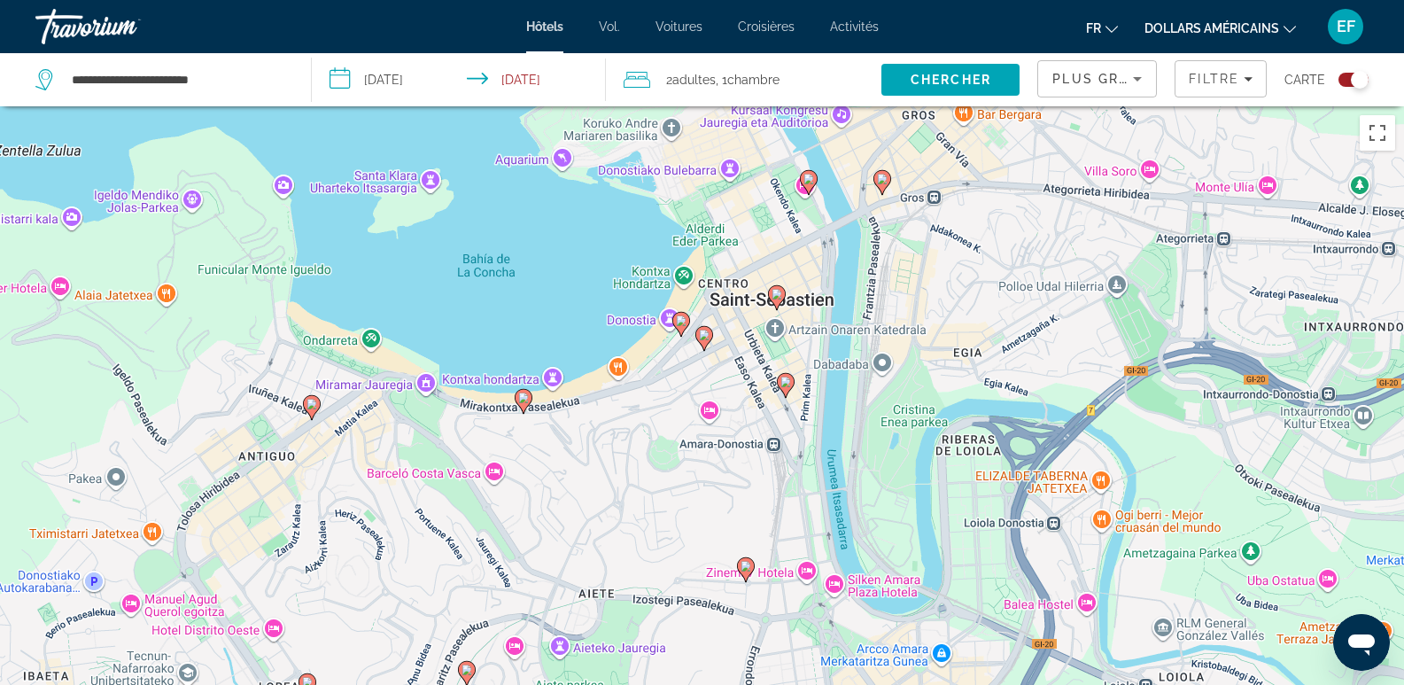
drag, startPoint x: 796, startPoint y: 383, endPoint x: 819, endPoint y: 478, distance: 98.4
click at [819, 478] on div "Pour activer le glissement avec le clavier, appuyez sur Alt+Entrée. Une fois ce…" at bounding box center [702, 448] width 1404 height 685
click at [750, 564] on image "Contenu principal" at bounding box center [746, 566] width 11 height 11
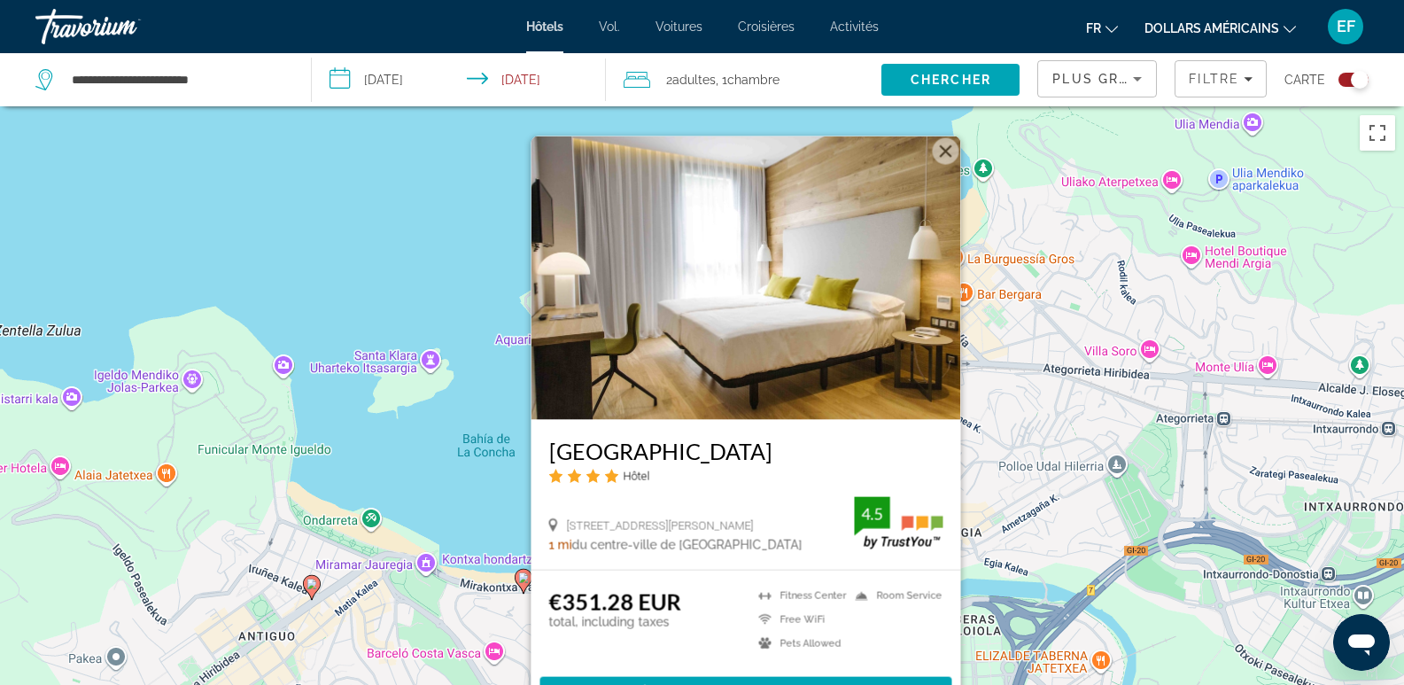
click at [945, 149] on button "Fermer" at bounding box center [945, 150] width 27 height 27
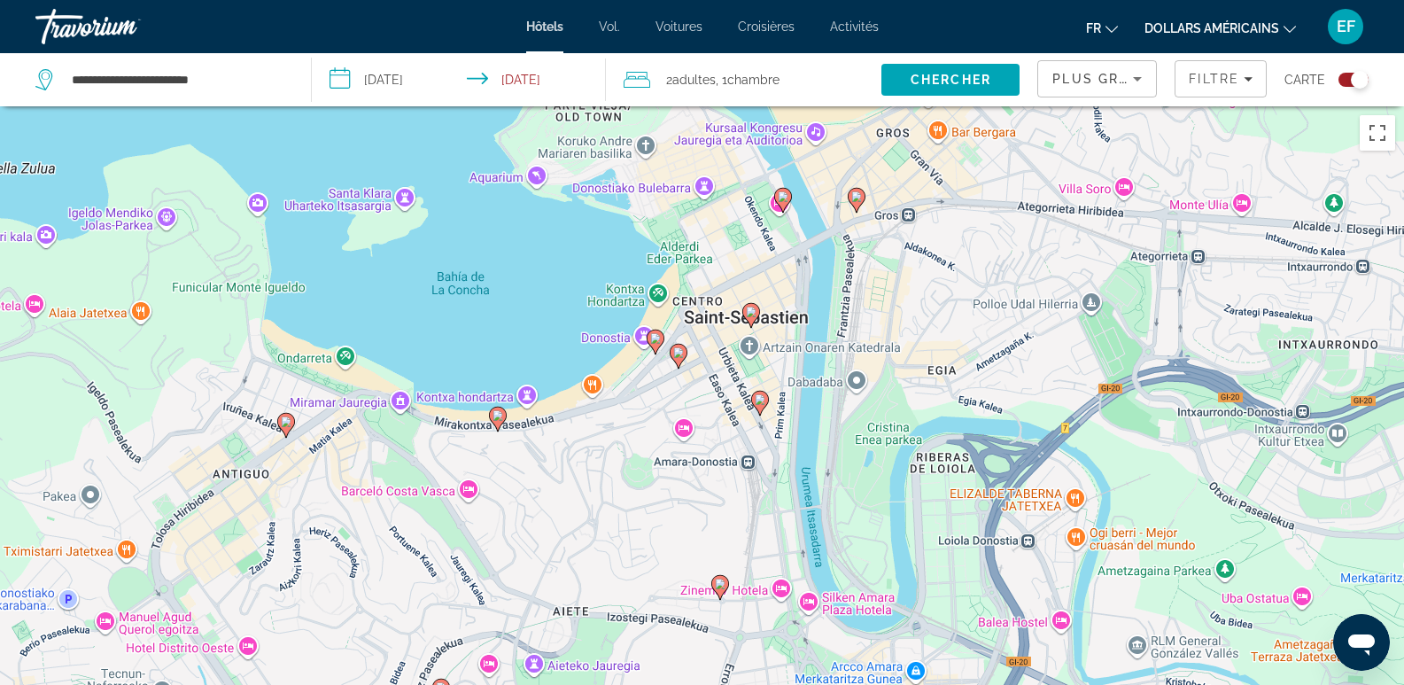
drag, startPoint x: 894, startPoint y: 439, endPoint x: 903, endPoint y: 299, distance: 140.3
click at [903, 299] on div "Pour activer le glissement avec le clavier, appuyez sur Alt+Entrée. Une fois ce…" at bounding box center [702, 448] width 1404 height 685
click at [1344, 82] on div "Toggle map" at bounding box center [1354, 80] width 30 height 14
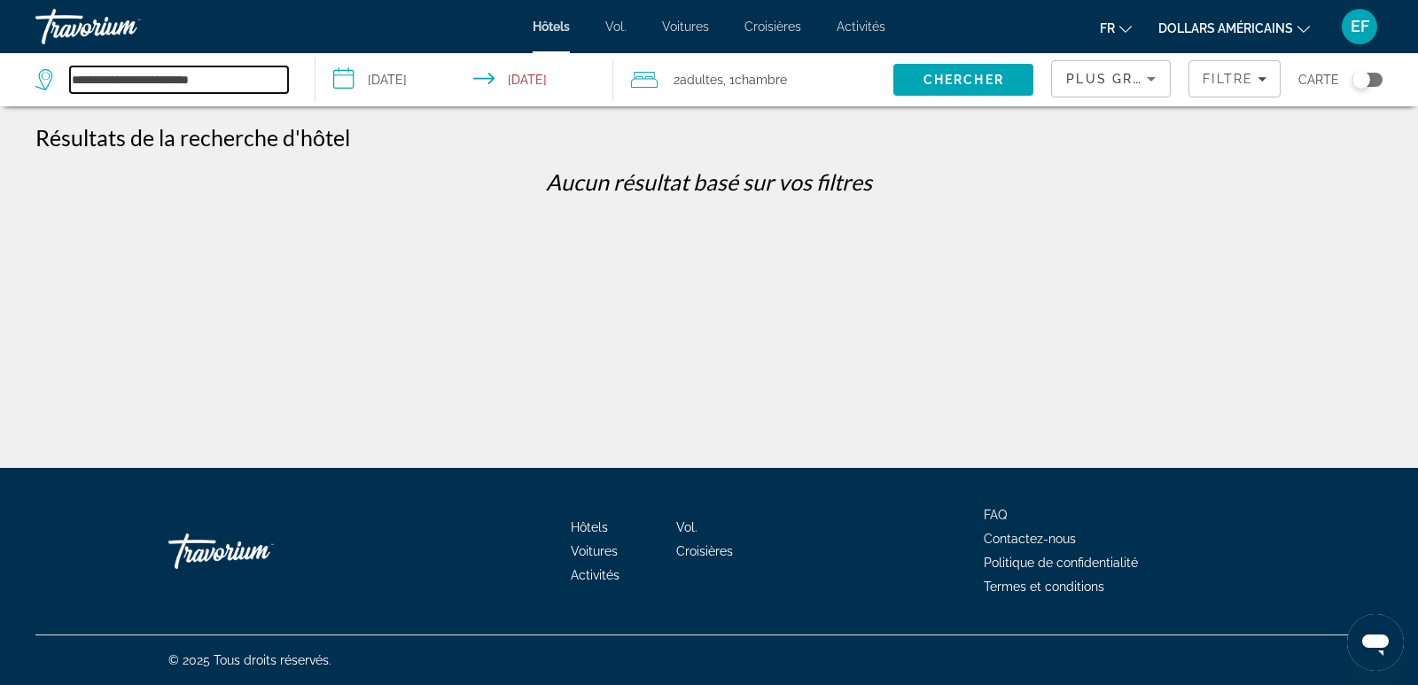
click at [180, 84] on input "**********" at bounding box center [179, 79] width 218 height 27
click at [994, 74] on span "Chercher" at bounding box center [963, 80] width 81 height 14
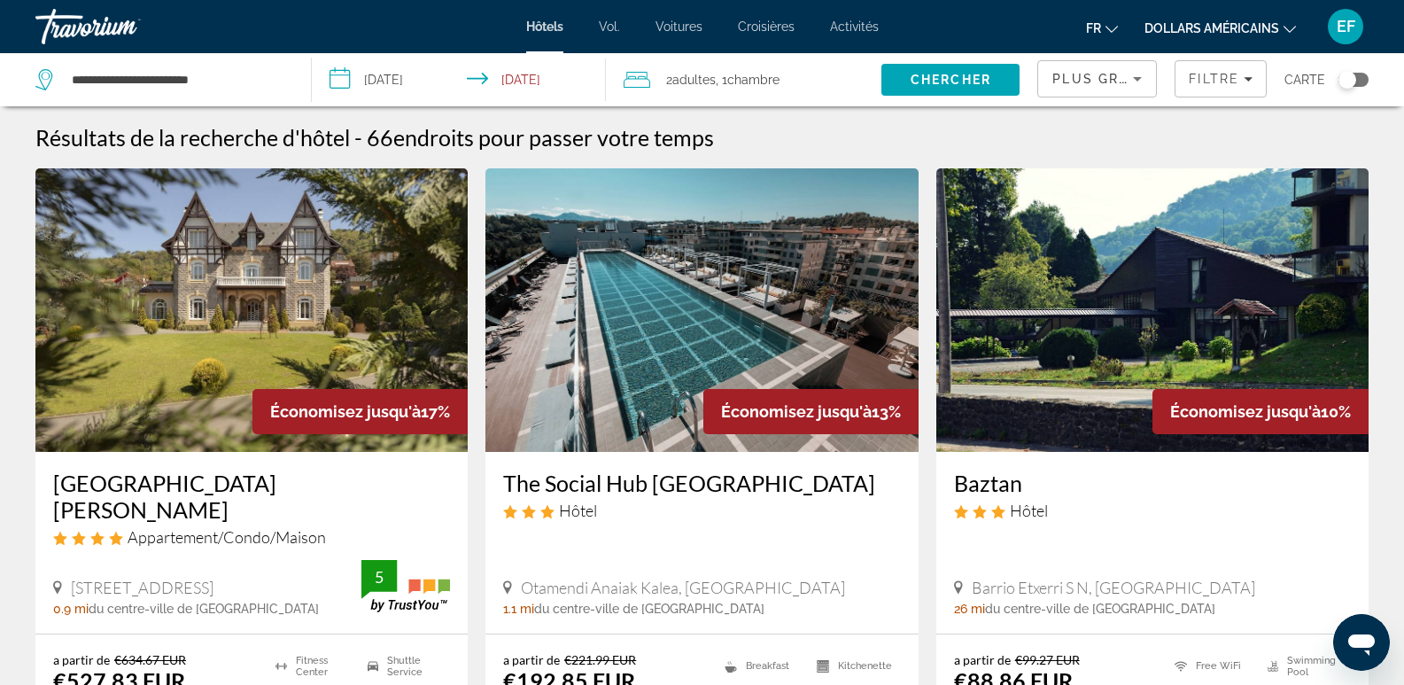
click at [1111, 82] on span "Plus grandes économies" at bounding box center [1159, 79] width 212 height 14
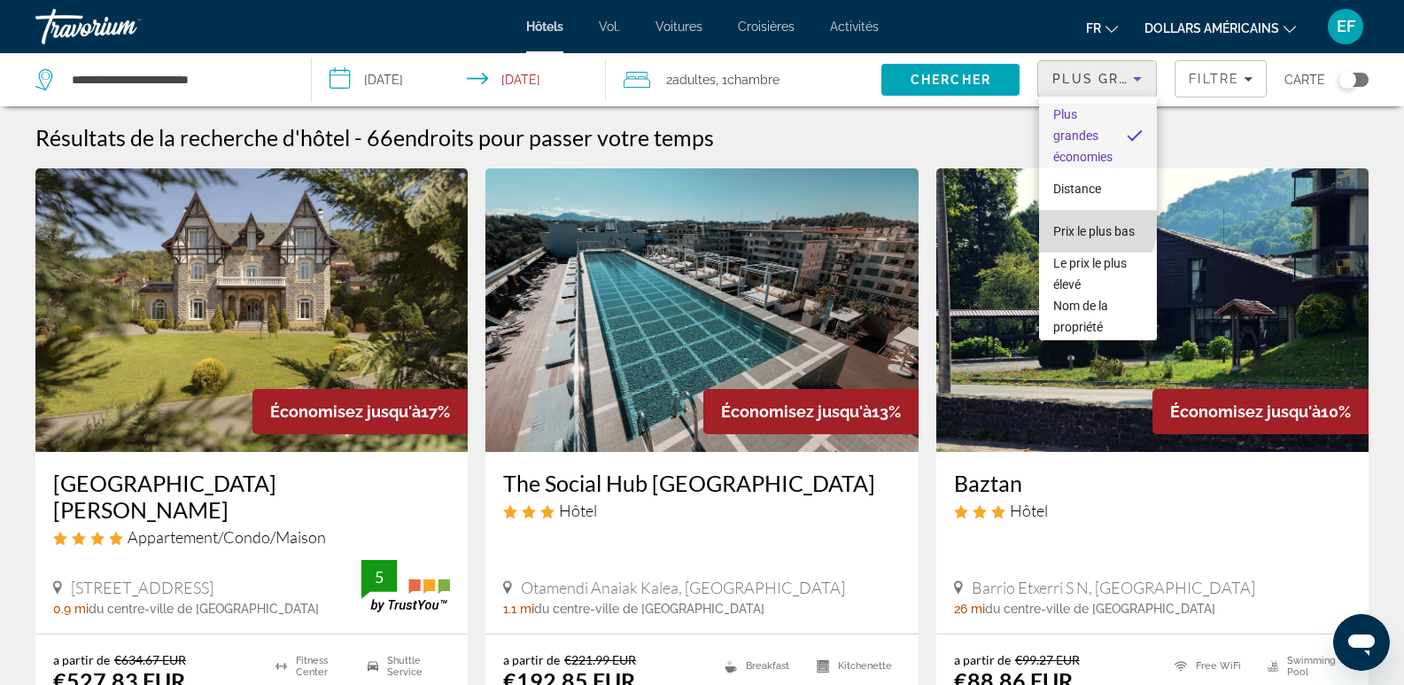
click at [1095, 224] on font "Prix ​​le plus bas" at bounding box center [1095, 231] width 82 height 14
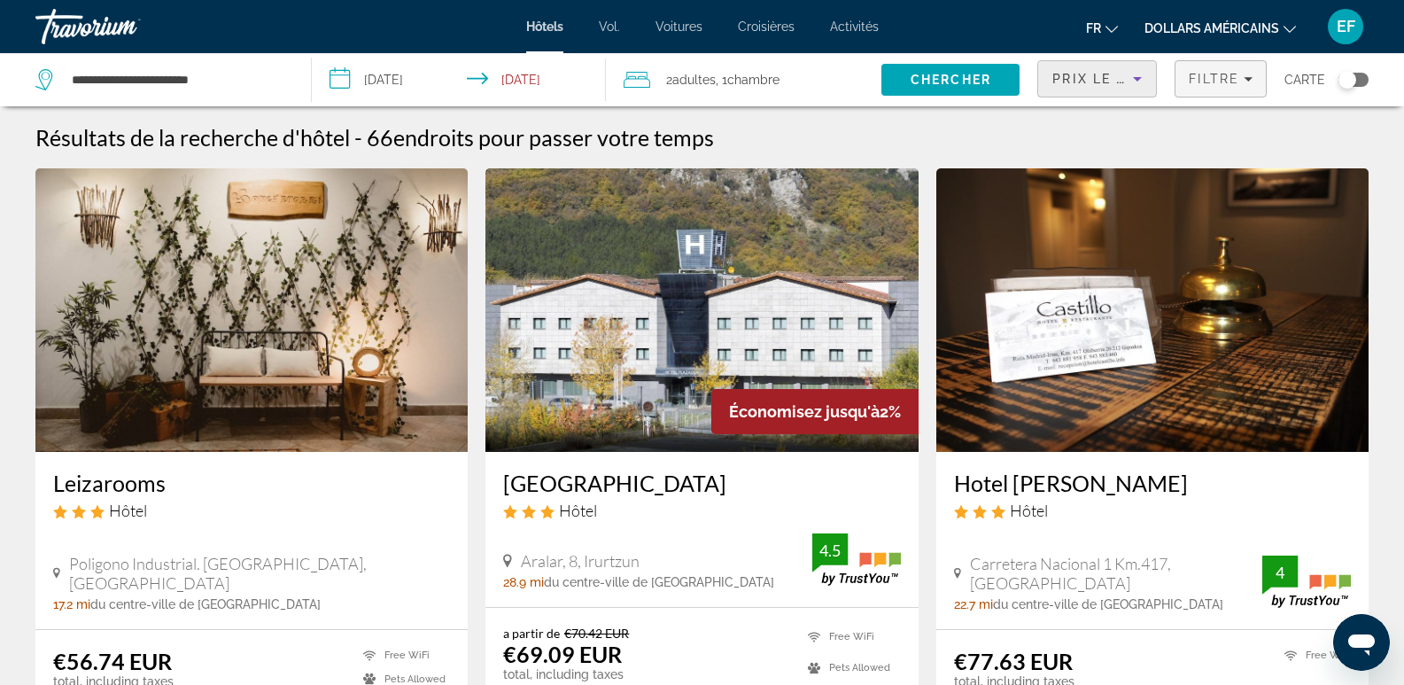
click at [1241, 83] on div "Filtre" at bounding box center [1221, 79] width 64 height 14
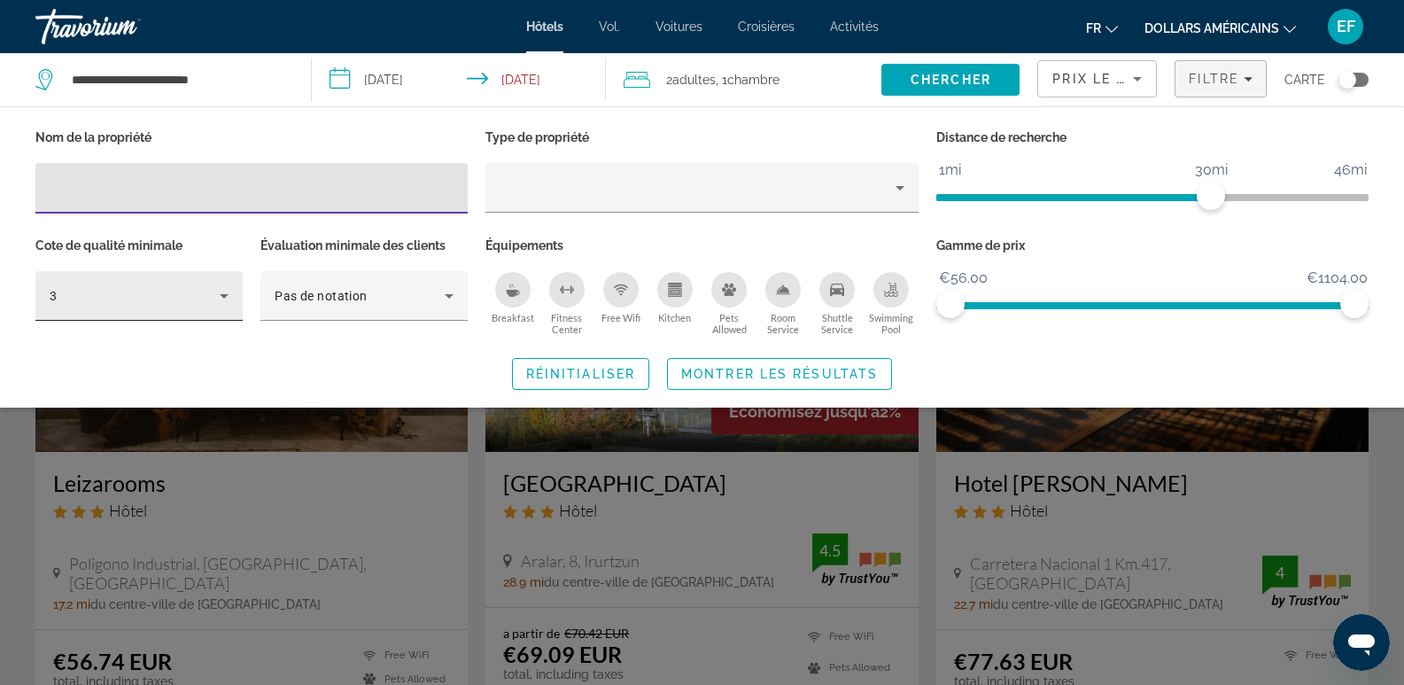
click at [151, 299] on div "3" at bounding box center [135, 295] width 170 height 21
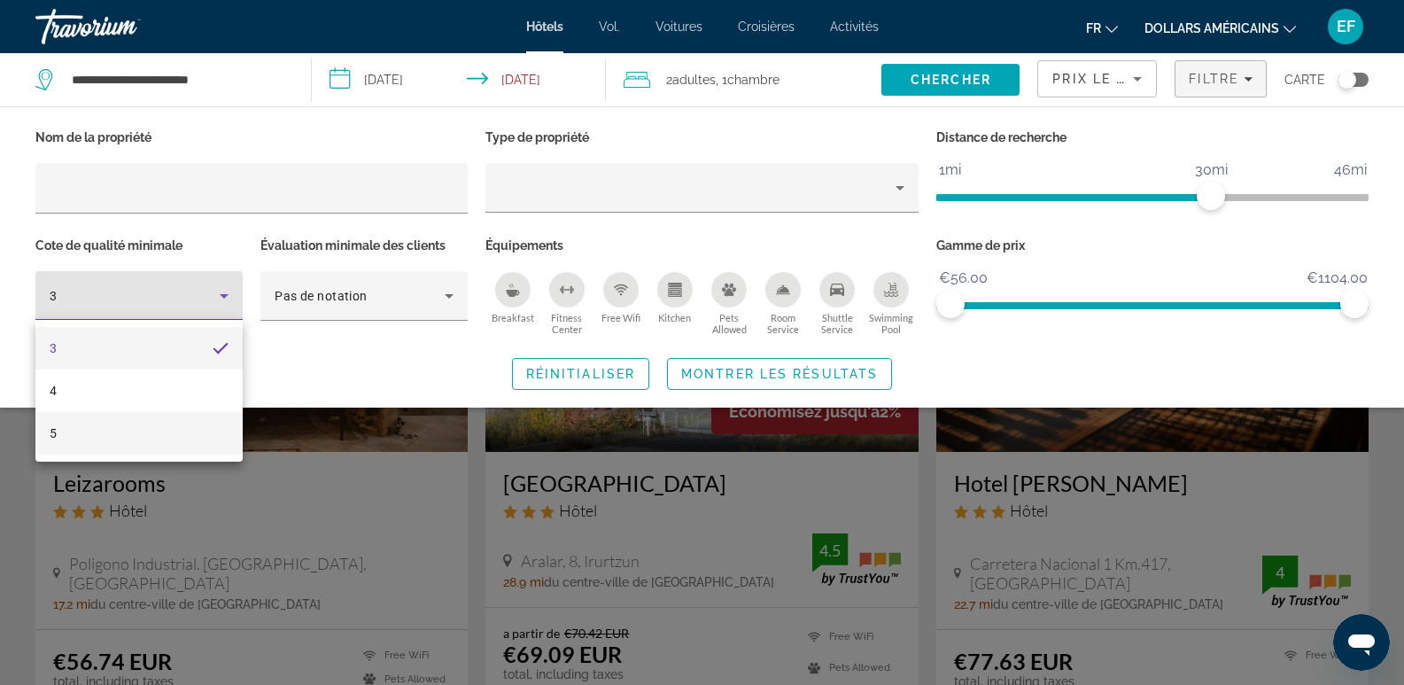
click at [74, 420] on mat-option "5" at bounding box center [138, 433] width 207 height 43
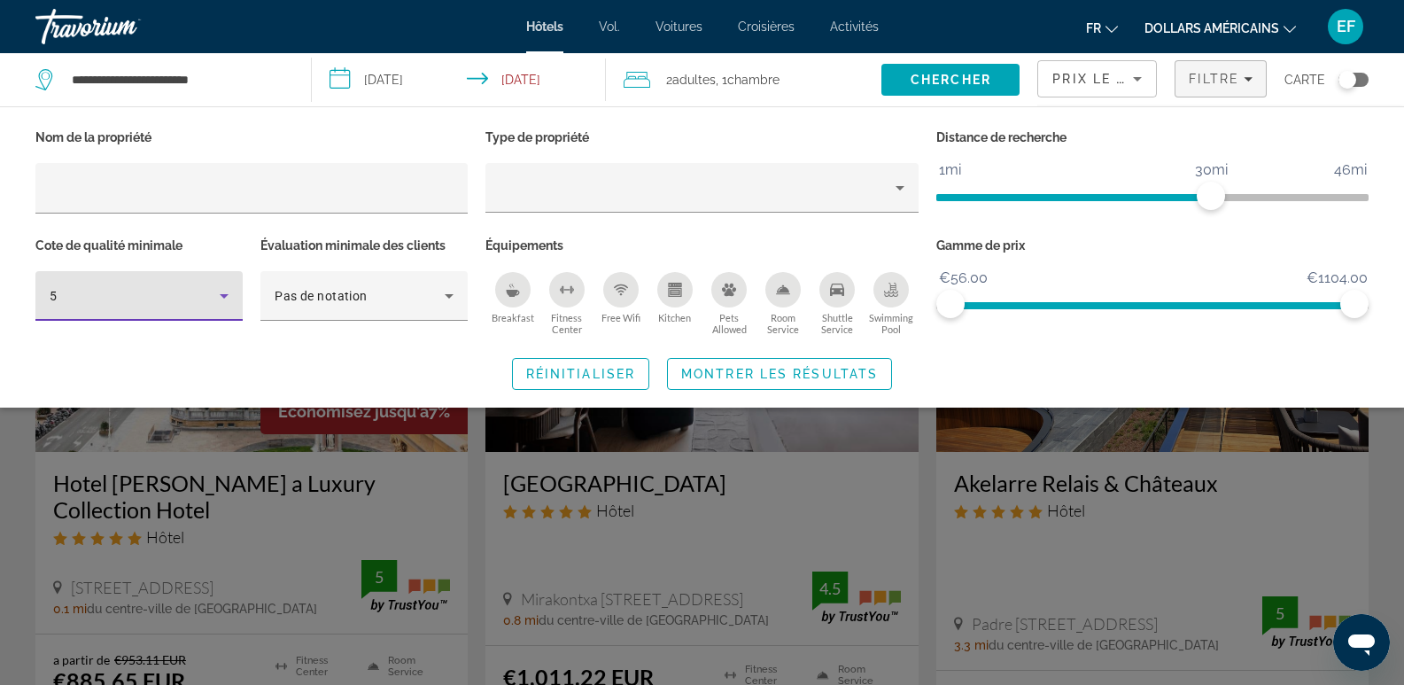
click at [138, 303] on div "5" at bounding box center [135, 295] width 170 height 21
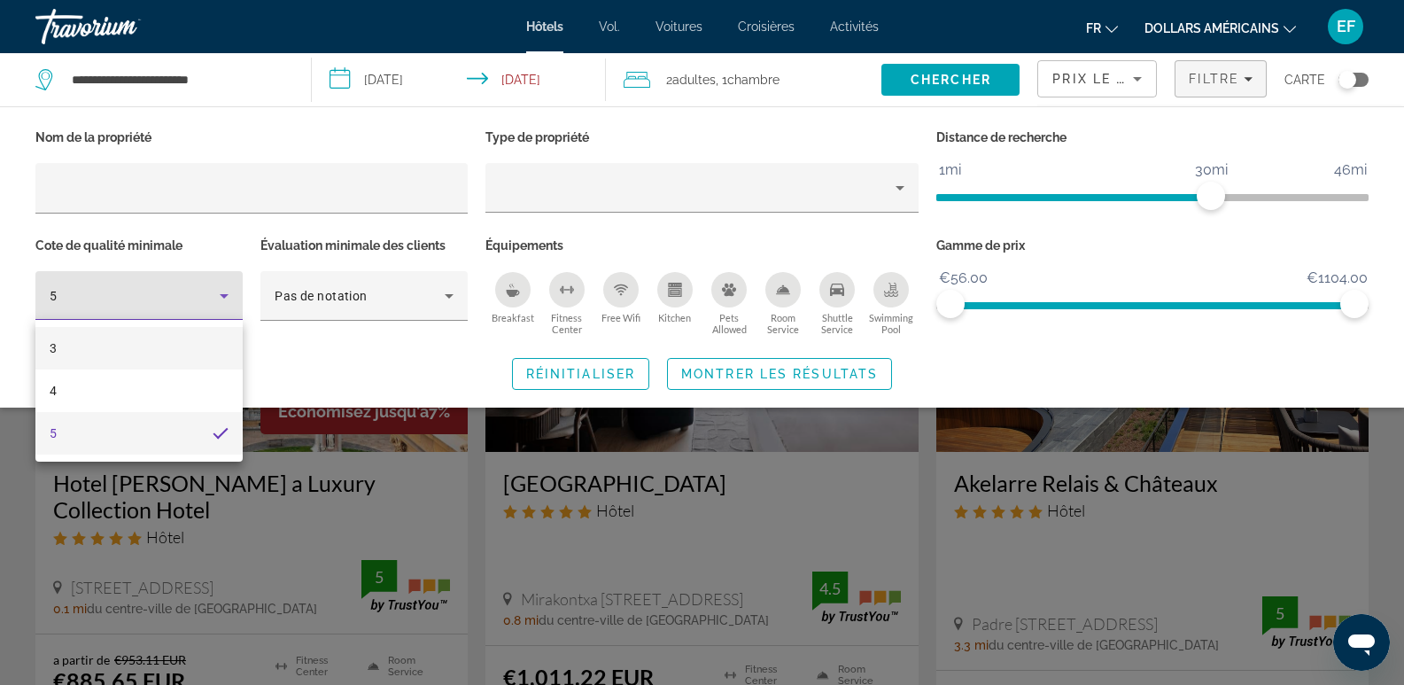
click at [106, 346] on mat-option "3" at bounding box center [138, 348] width 207 height 43
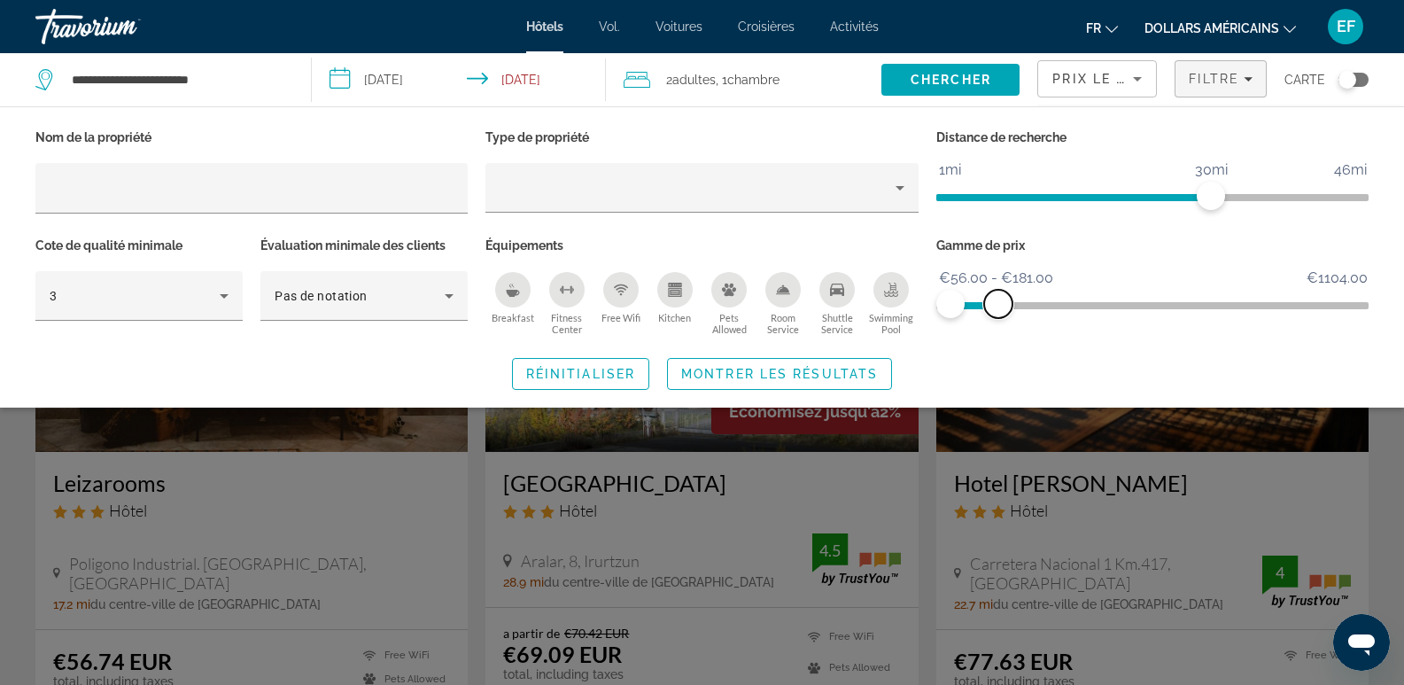
drag, startPoint x: 1350, startPoint y: 299, endPoint x: 999, endPoint y: 302, distance: 350.9
click at [999, 302] on span "ngx-slider-max" at bounding box center [998, 304] width 28 height 28
click at [992, 300] on span "ngx-slider-max" at bounding box center [991, 304] width 28 height 28
click at [840, 372] on span "Montrer les résultats" at bounding box center [779, 374] width 197 height 14
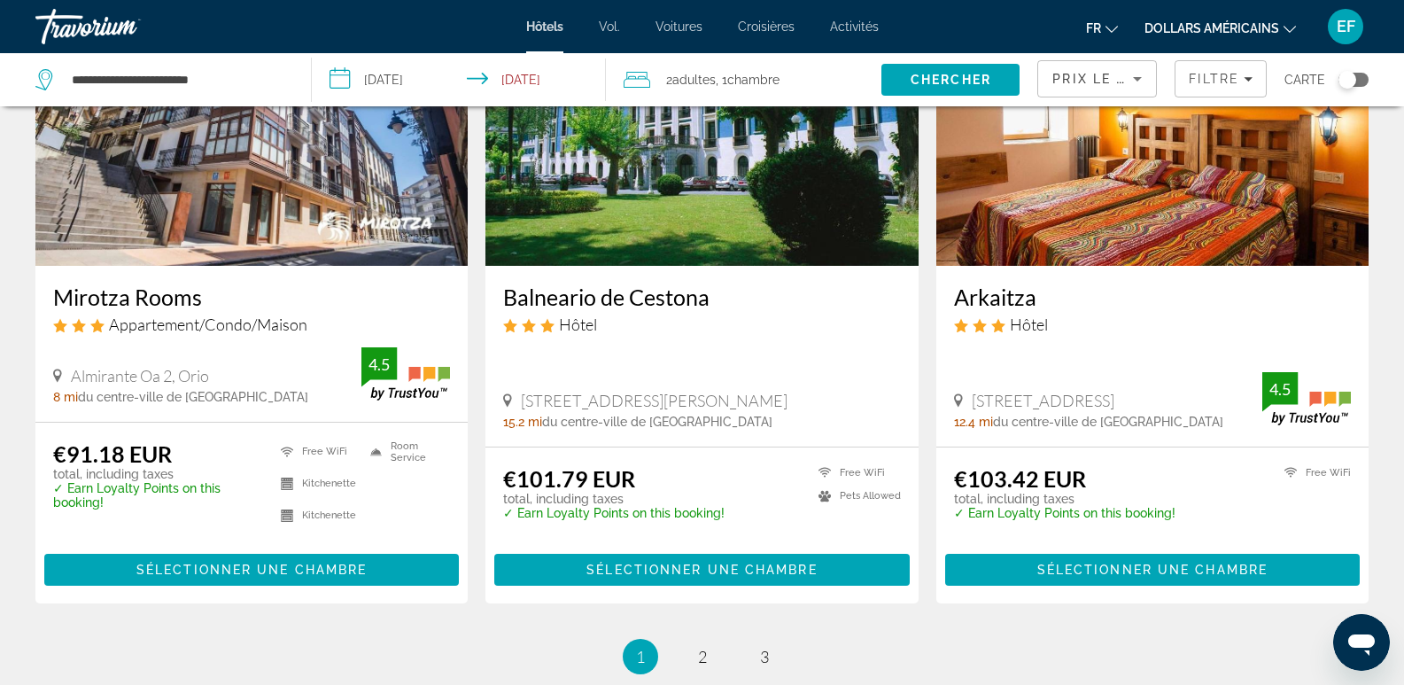
scroll to position [2215, 0]
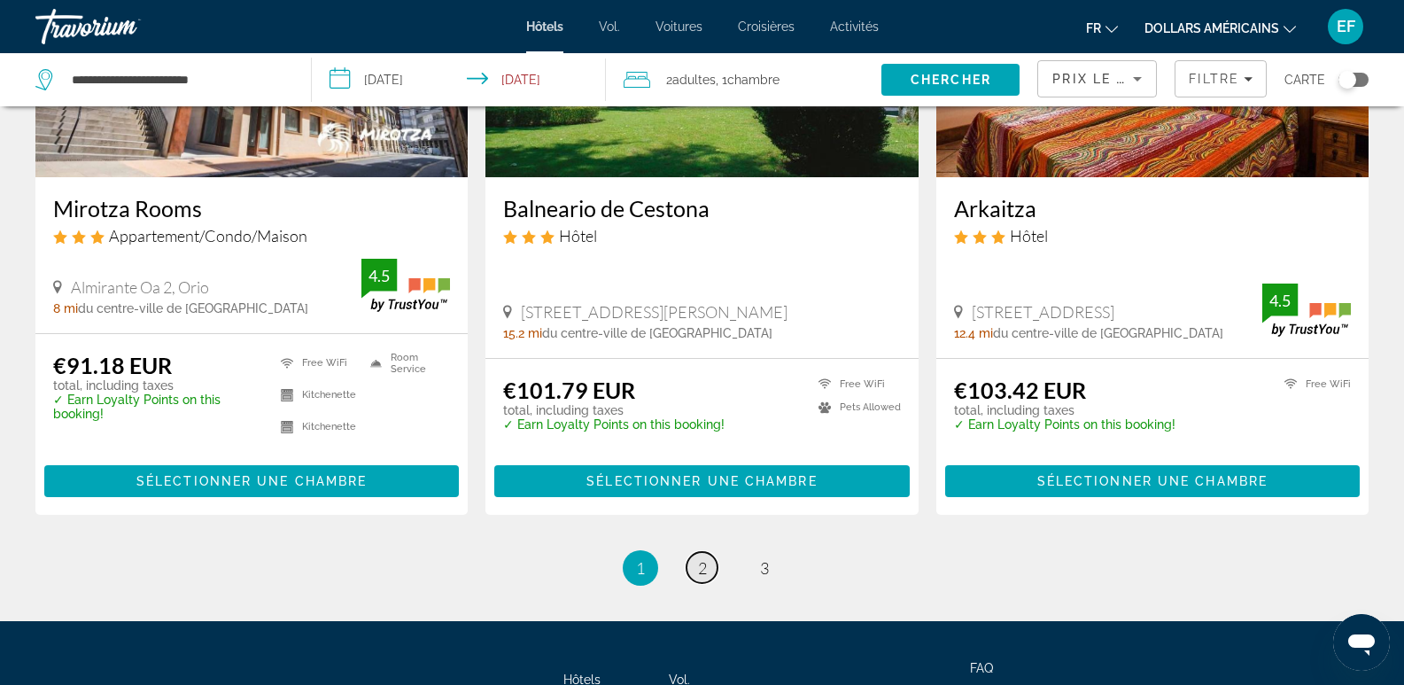
click at [707, 566] on link "page 2" at bounding box center [702, 567] width 31 height 31
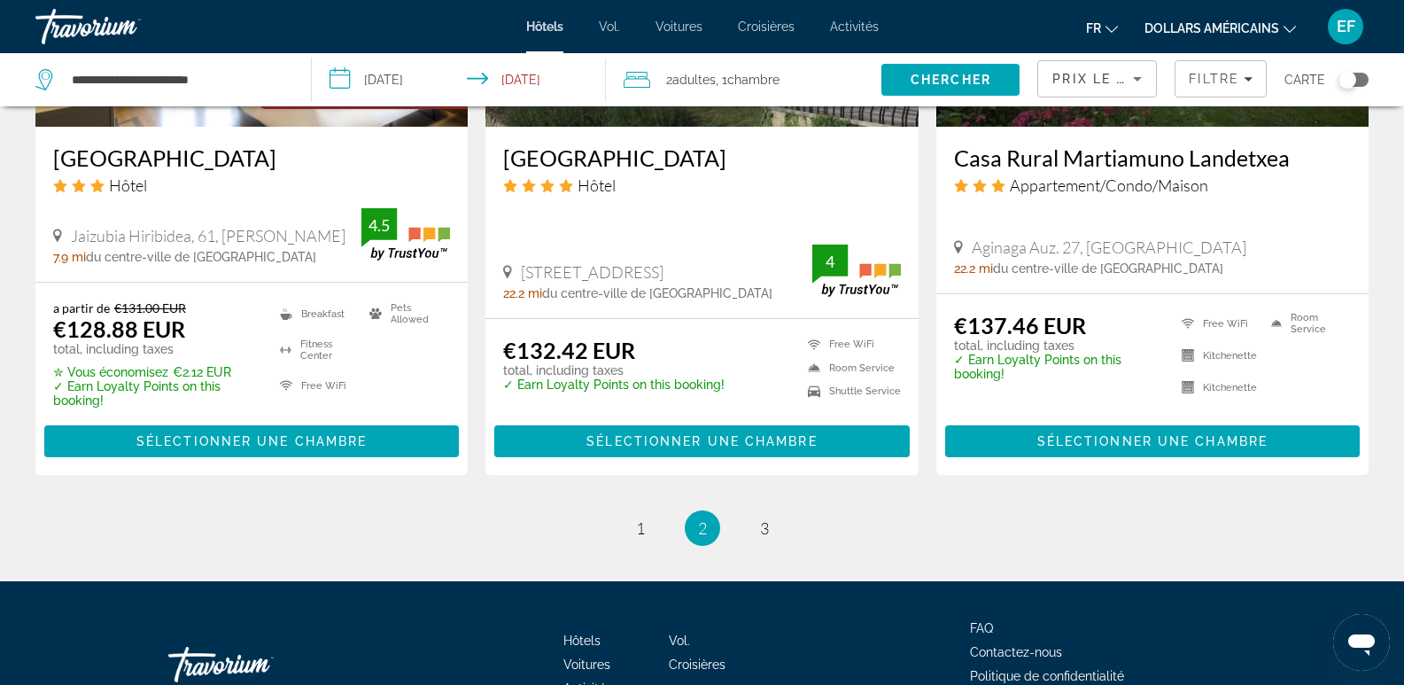
scroll to position [2304, 0]
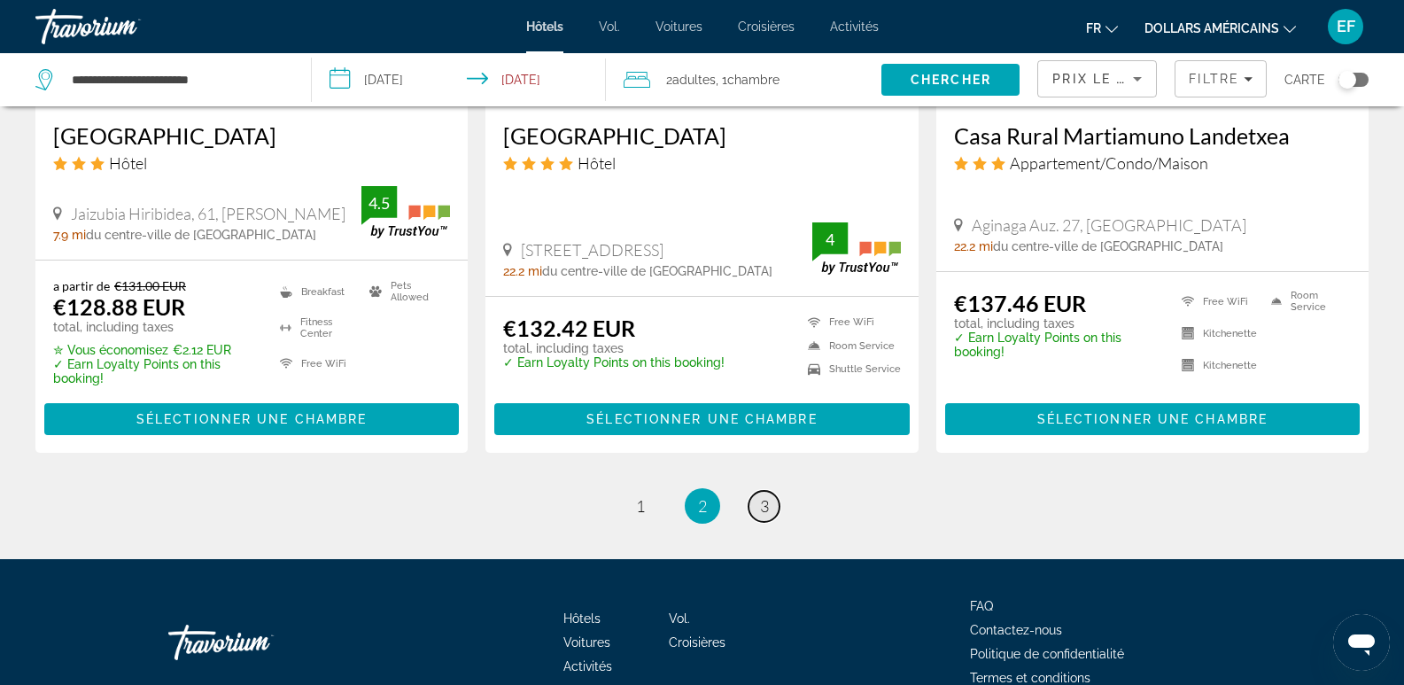
click at [770, 493] on link "page 3" at bounding box center [764, 506] width 31 height 31
